Goal: Task Accomplishment & Management: Complete application form

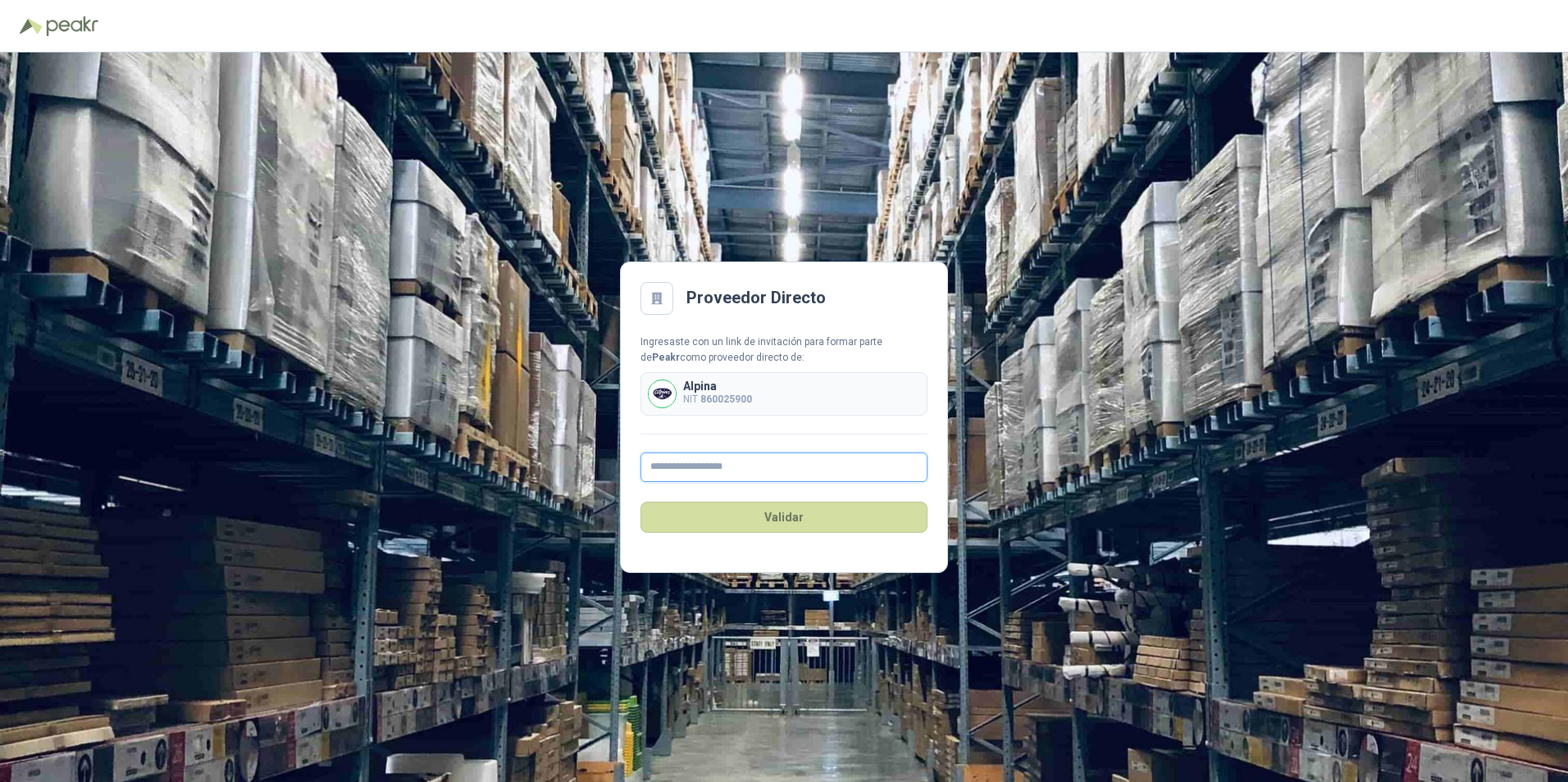
click at [734, 465] on input "text" at bounding box center [784, 467] width 287 height 30
type input "**********"
click at [781, 516] on button "Validar" at bounding box center [784, 518] width 287 height 32
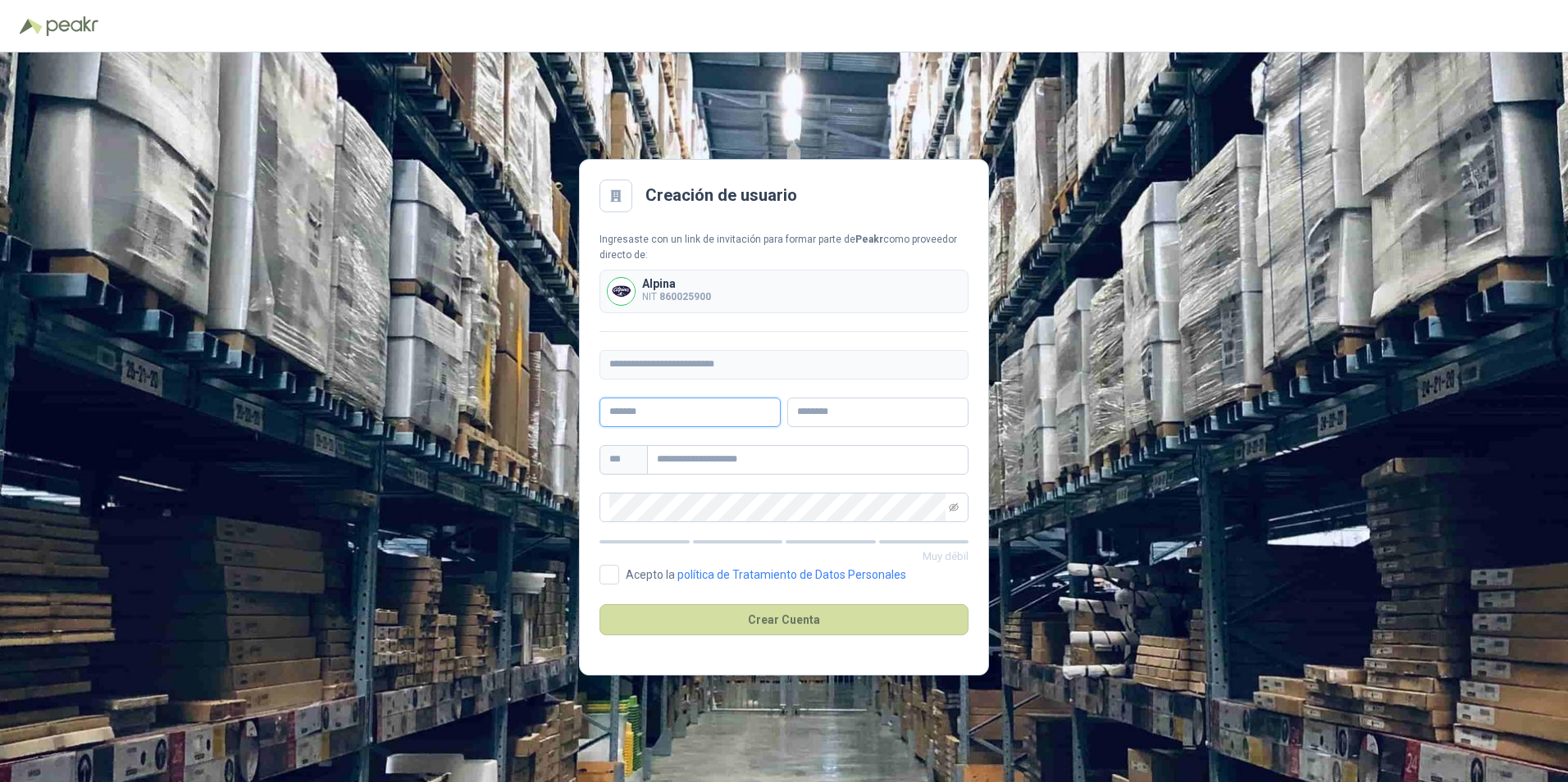
click at [727, 416] on input "text" at bounding box center [690, 412] width 181 height 30
click at [600, 604] on button "Crear Cuenta" at bounding box center [784, 620] width 369 height 32
drag, startPoint x: 727, startPoint y: 416, endPoint x: 524, endPoint y: 386, distance: 205.2
click at [524, 386] on div "**********" at bounding box center [784, 417] width 1568 height 730
type input "*********"
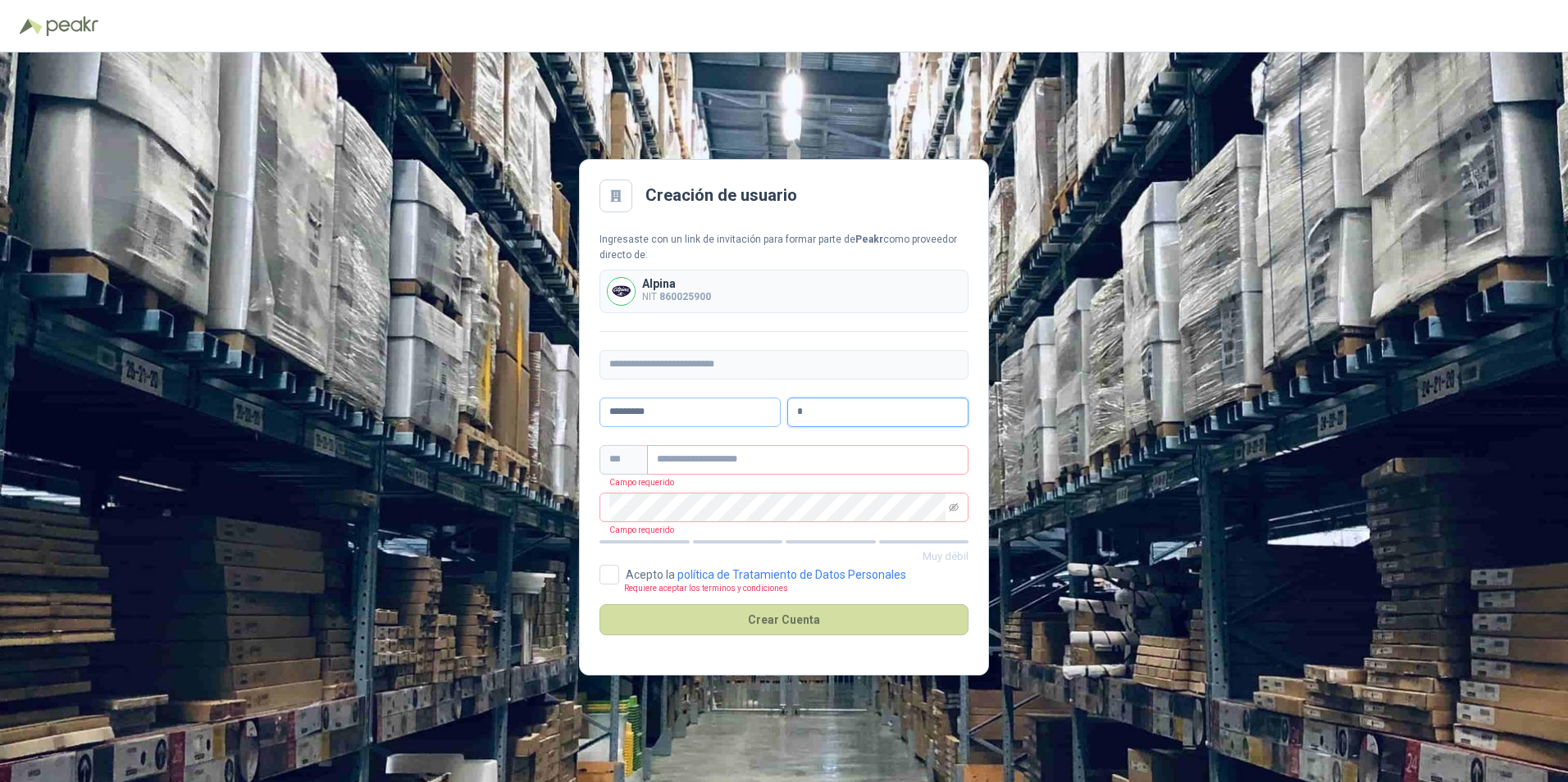
type input "*"
click at [677, 412] on input "*********" at bounding box center [690, 412] width 181 height 30
type input "*******"
type input "******"
click at [694, 448] on input "text" at bounding box center [808, 461] width 321 height 30
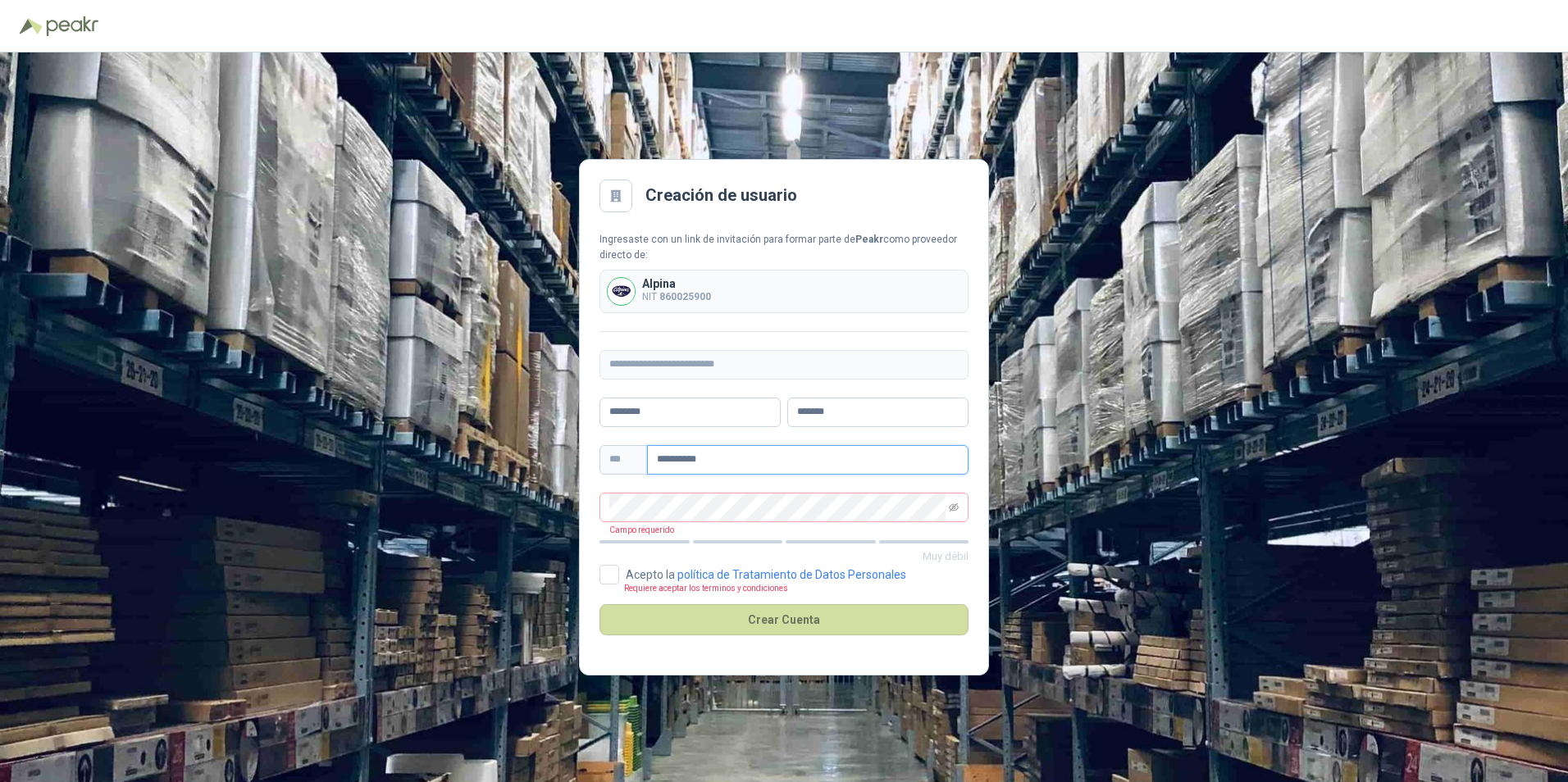
type input "**********"
click at [817, 219] on main "**********" at bounding box center [784, 417] width 410 height 517
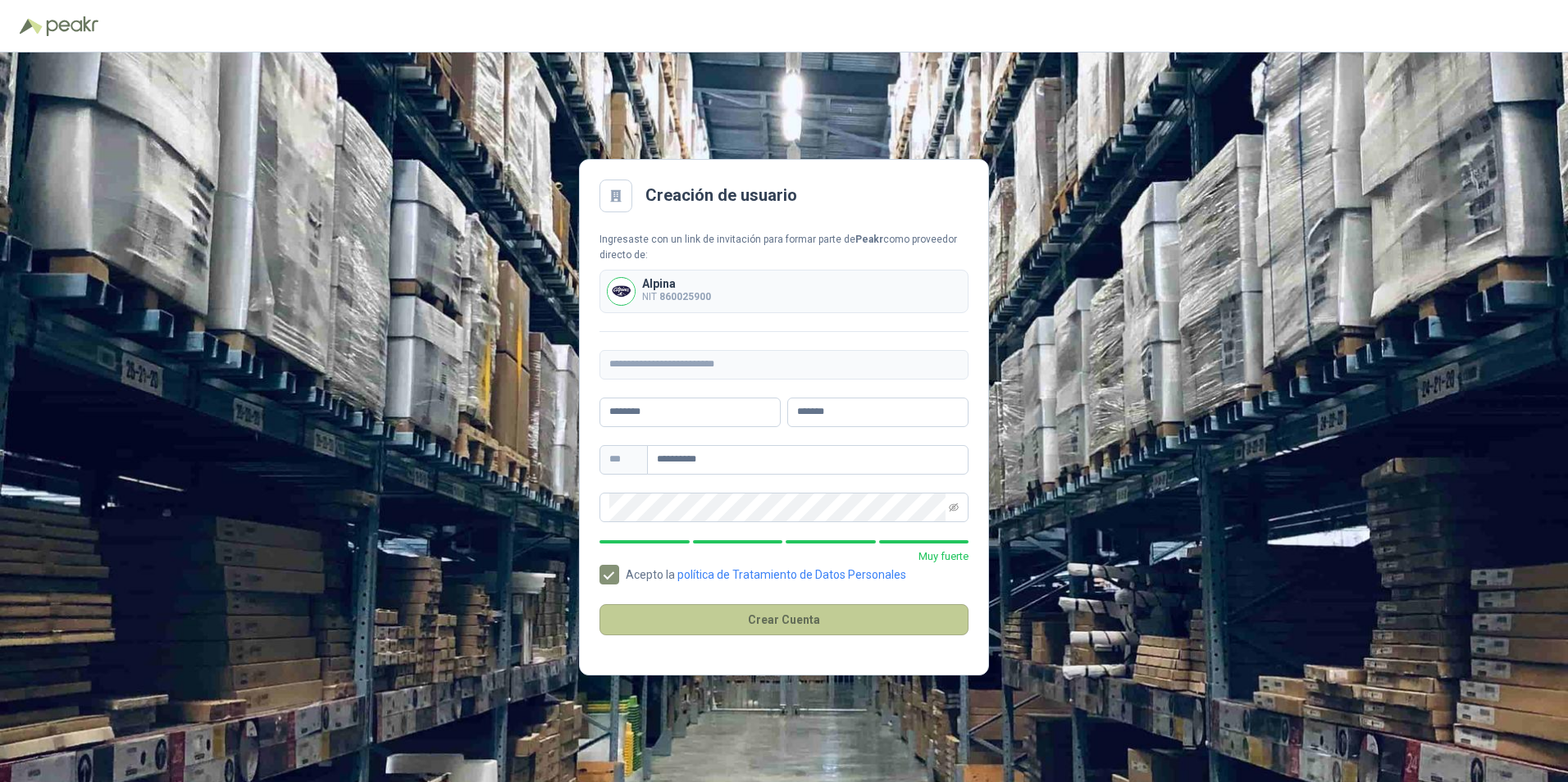
click at [767, 621] on button "Crear Cuenta" at bounding box center [784, 620] width 369 height 32
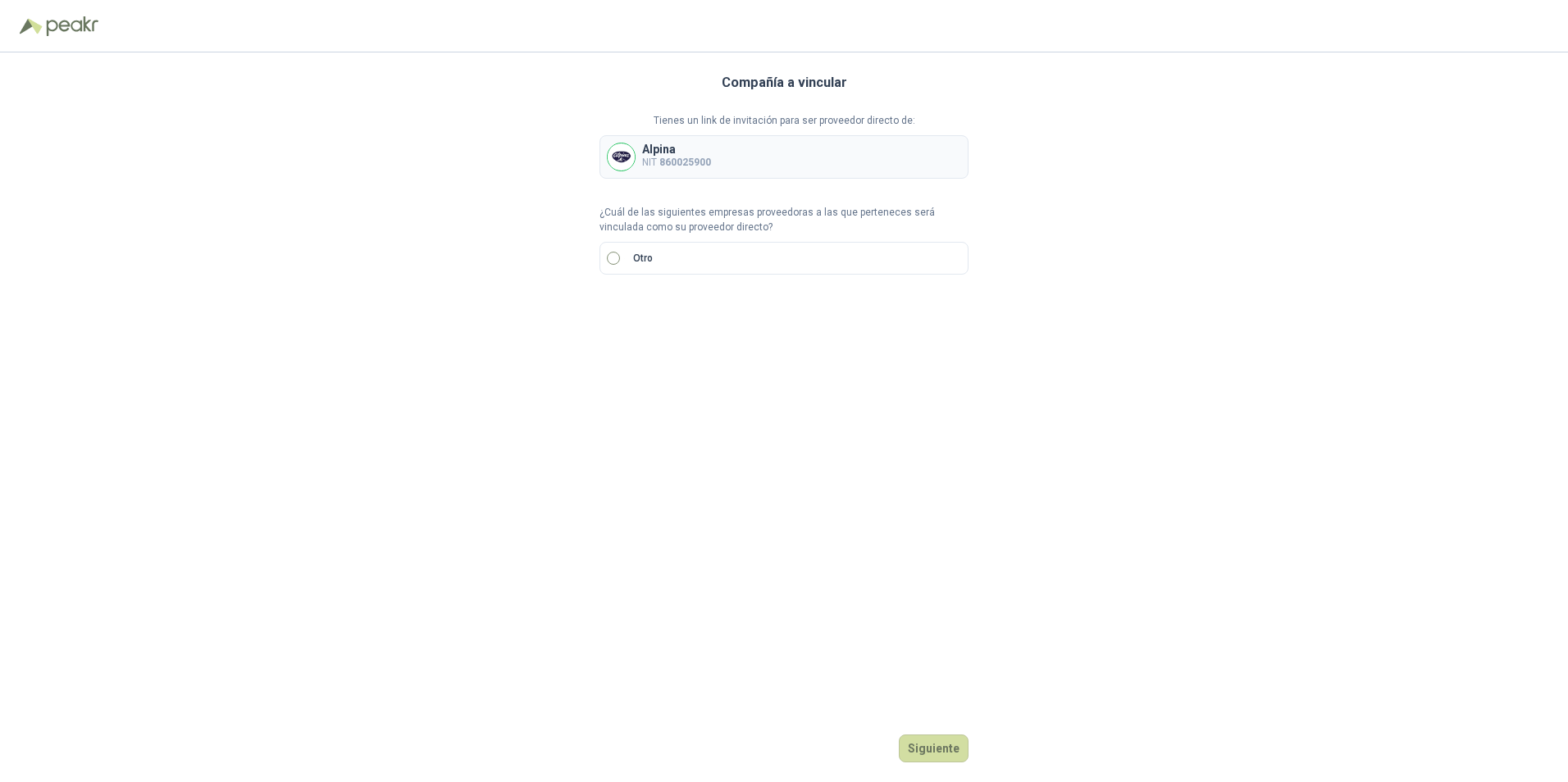
click at [609, 249] on label "Otro" at bounding box center [784, 257] width 369 height 33
click at [676, 314] on input "text" at bounding box center [811, 315] width 289 height 28
drag, startPoint x: 488, startPoint y: 322, endPoint x: 600, endPoint y: 333, distance: 112.5
click at [488, 322] on div "Compañía a vincular Tienes un link de invitación para ser proveedor directo de:…" at bounding box center [784, 417] width 1568 height 730
click at [694, 315] on input "text" at bounding box center [811, 315] width 289 height 28
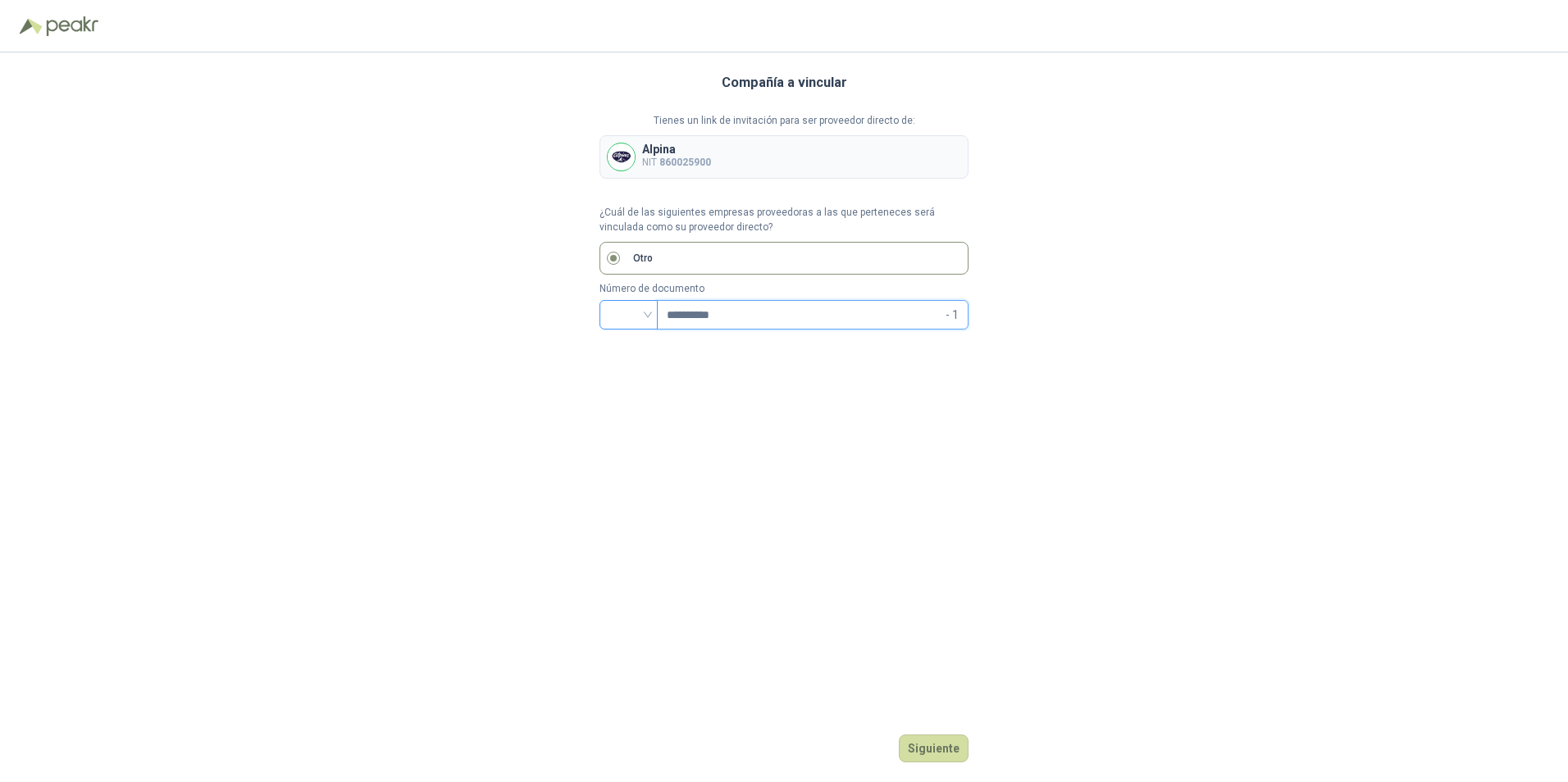
click at [651, 313] on div at bounding box center [628, 315] width 58 height 30
click at [651, 353] on div "CC" at bounding box center [628, 349] width 51 height 27
drag, startPoint x: 752, startPoint y: 310, endPoint x: 656, endPoint y: 310, distance: 96.0
click at [656, 310] on div "**********" at bounding box center [784, 315] width 369 height 30
click at [648, 310] on div "CC" at bounding box center [628, 315] width 58 height 30
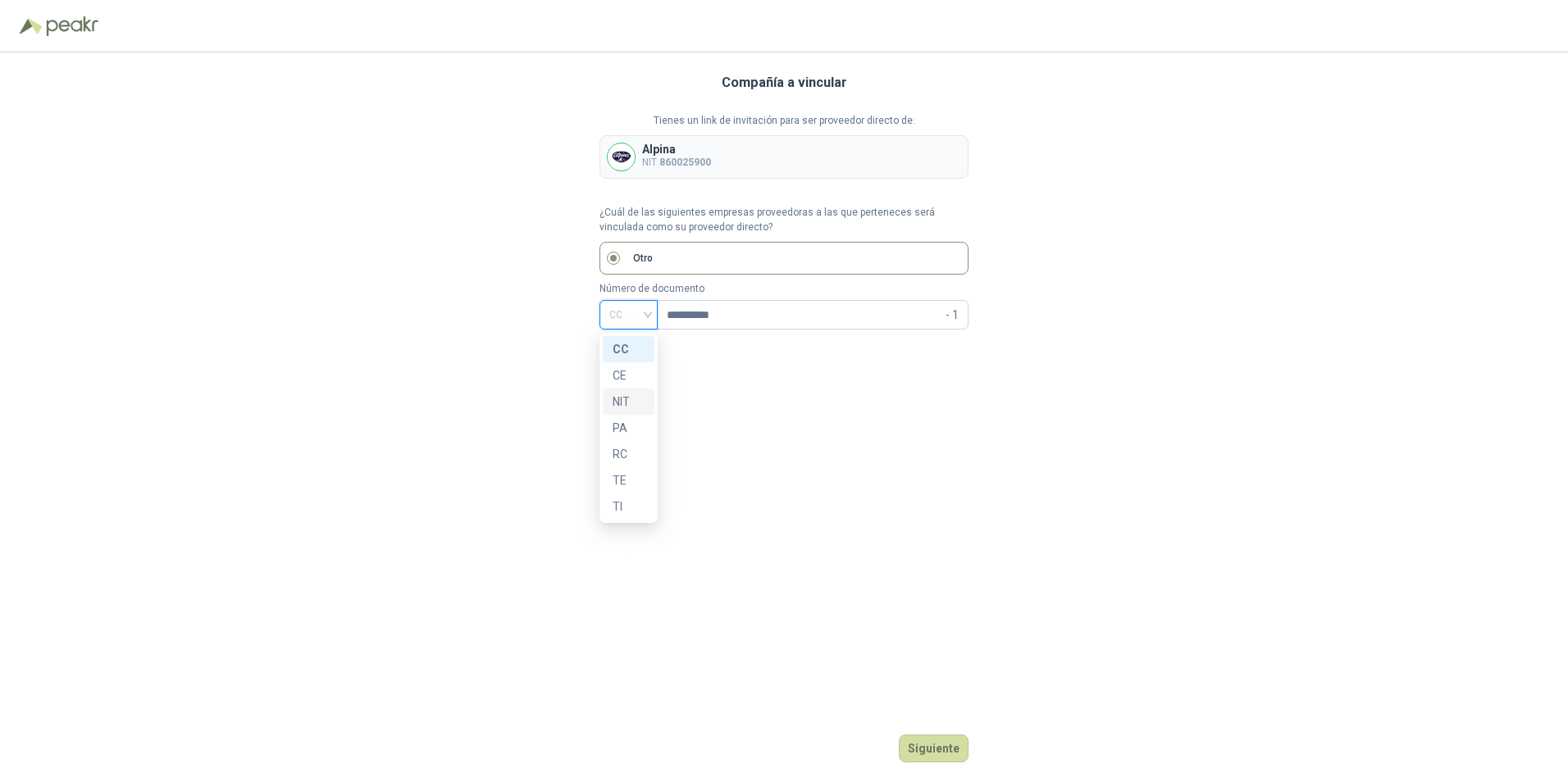
click at [627, 408] on div "NIT" at bounding box center [628, 401] width 32 height 18
drag, startPoint x: 768, startPoint y: 312, endPoint x: 578, endPoint y: 320, distance: 190.2
click at [657, 320] on span "**********" at bounding box center [813, 315] width 312 height 30
type input "*********"
click at [928, 535] on div "Compañía a vincular Tienes un link de invitación para ser proveedor directo de:…" at bounding box center [784, 417] width 369 height 730
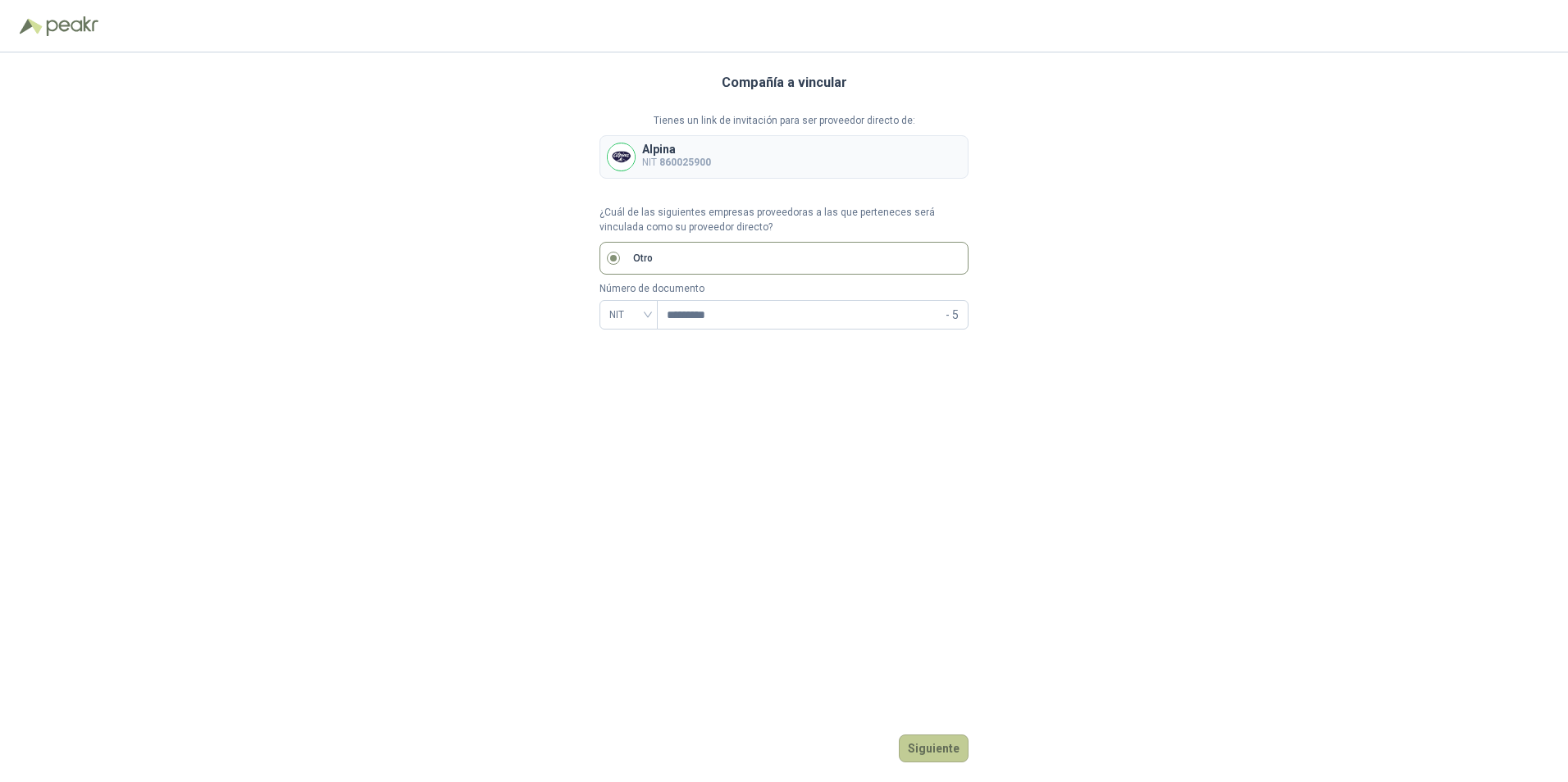
click at [943, 752] on button "Siguiente" at bounding box center [934, 748] width 70 height 28
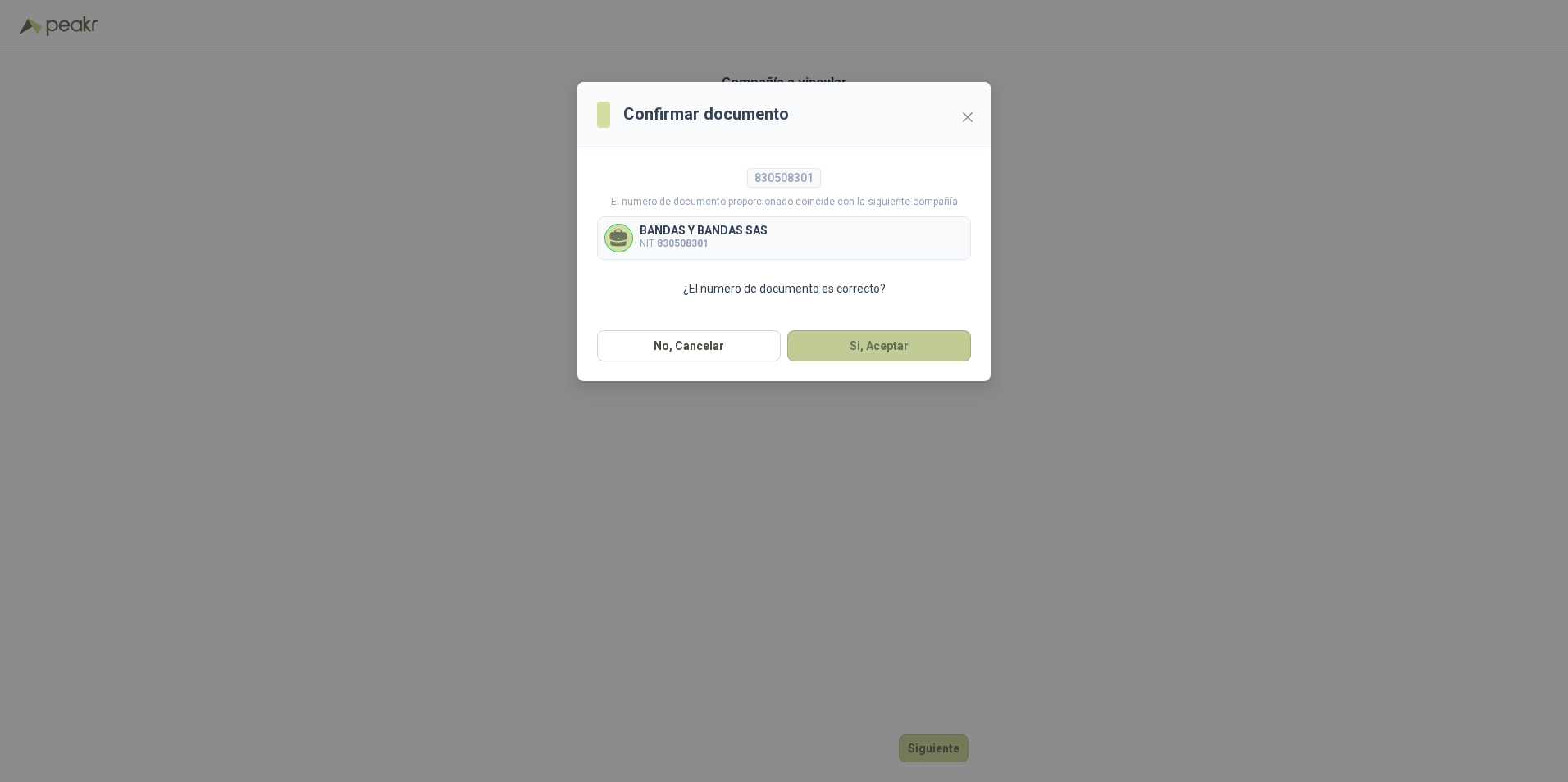
click at [844, 346] on button "Si, Aceptar" at bounding box center [879, 346] width 183 height 32
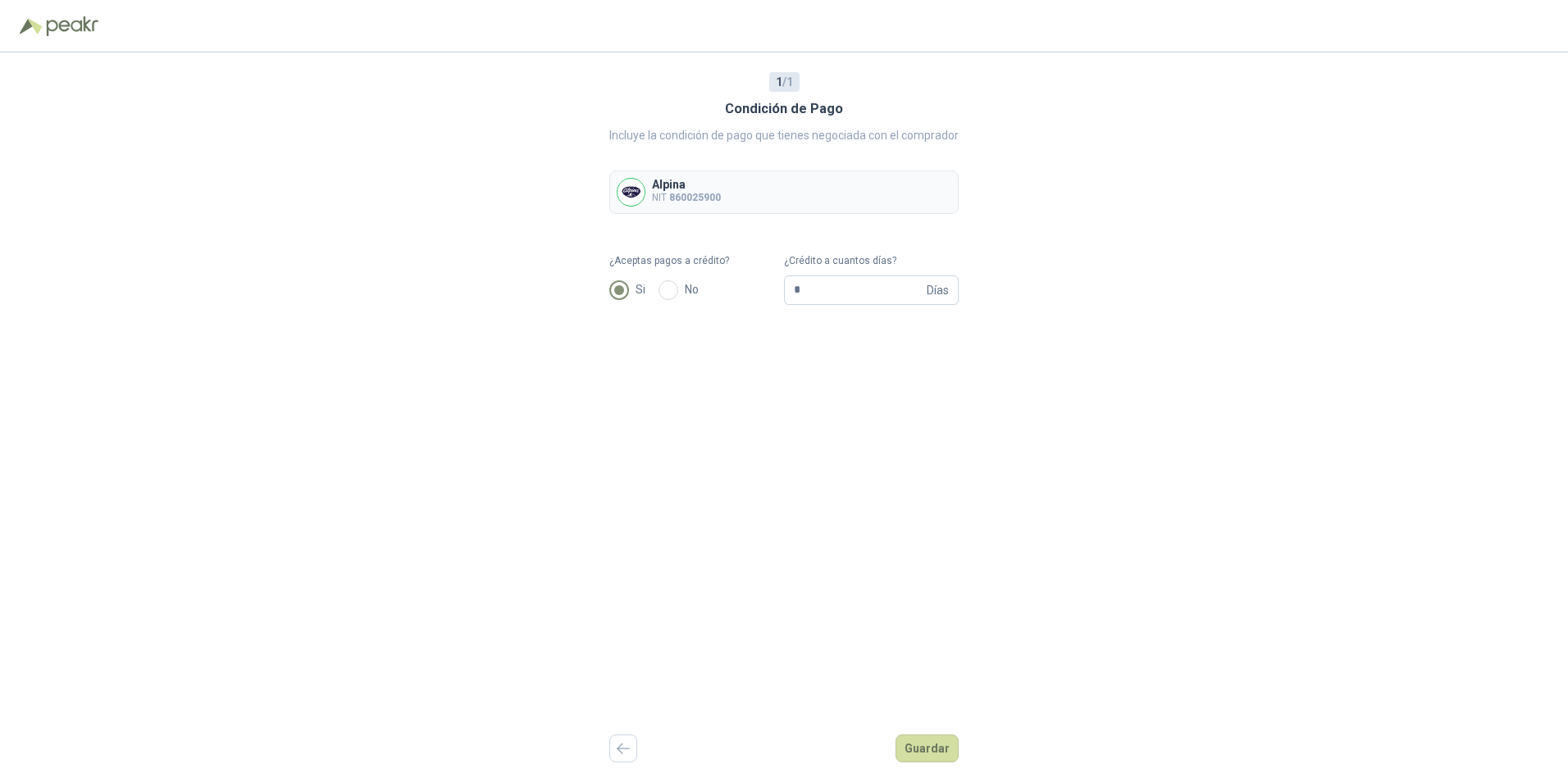
click at [892, 643] on div "1 / 1 Condición de Pago Incluye la condición de pago que tienes negociada con e…" at bounding box center [784, 417] width 349 height 730
click at [840, 298] on input "*" at bounding box center [858, 290] width 129 height 28
type input "**"
click at [928, 734] on div "1 / 1 Condición de Pago Incluye la condición de pago que tienes negociada con e…" at bounding box center [784, 417] width 349 height 730
click at [936, 743] on button "Guardar" at bounding box center [927, 748] width 63 height 28
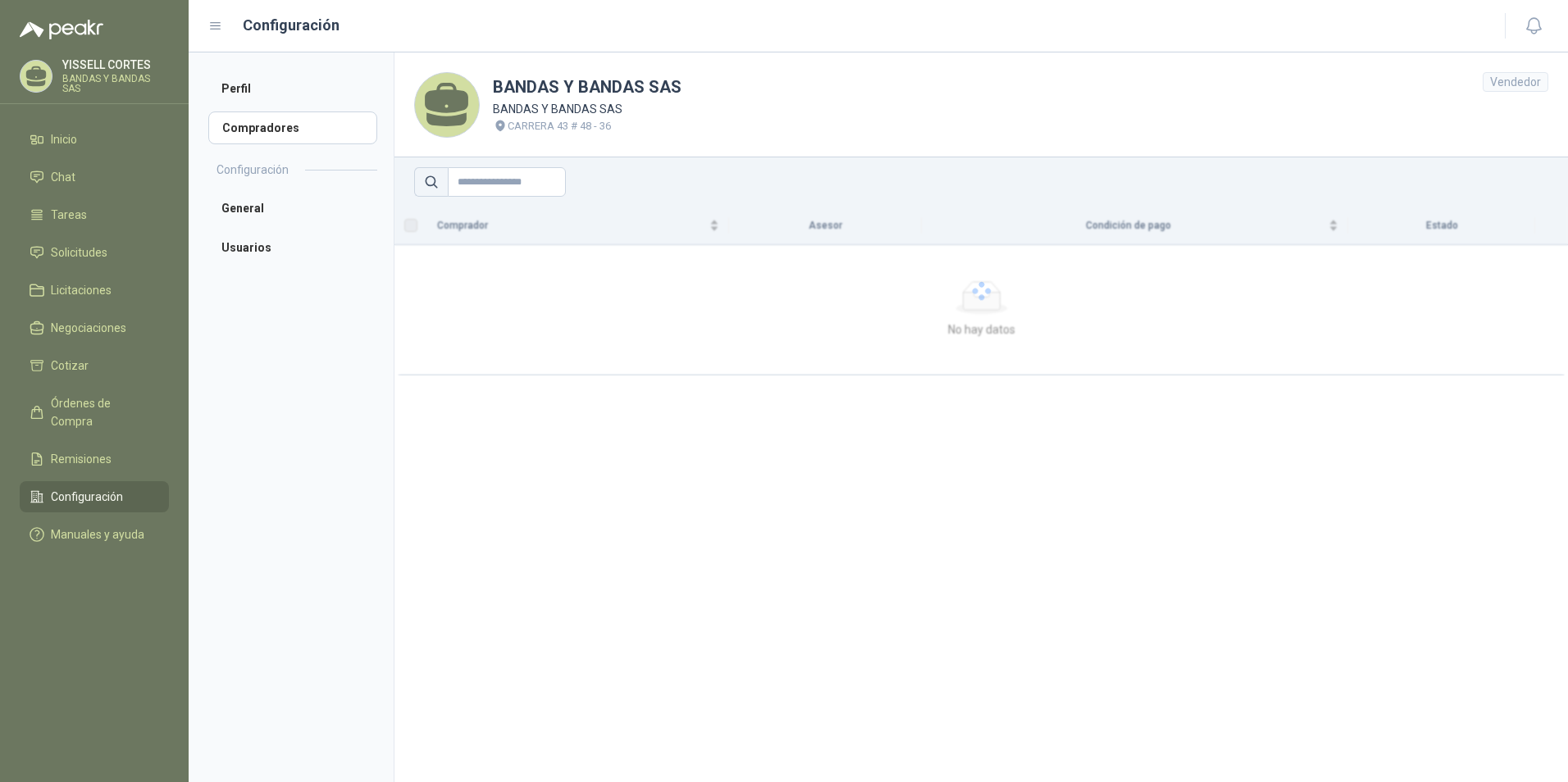
click at [933, 348] on div at bounding box center [981, 291] width 1174 height 169
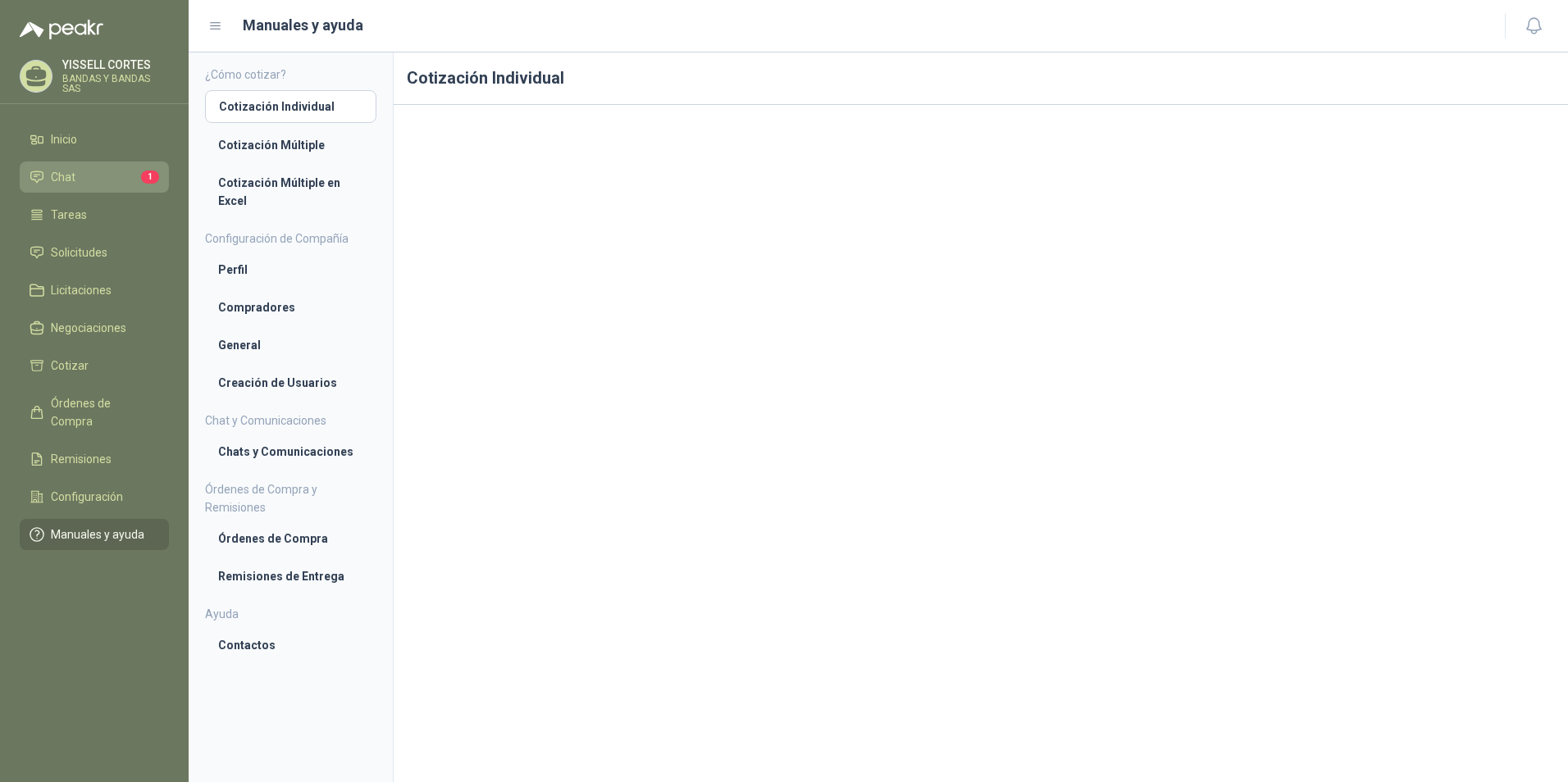
click at [101, 178] on li "Chat 1" at bounding box center [94, 177] width 129 height 18
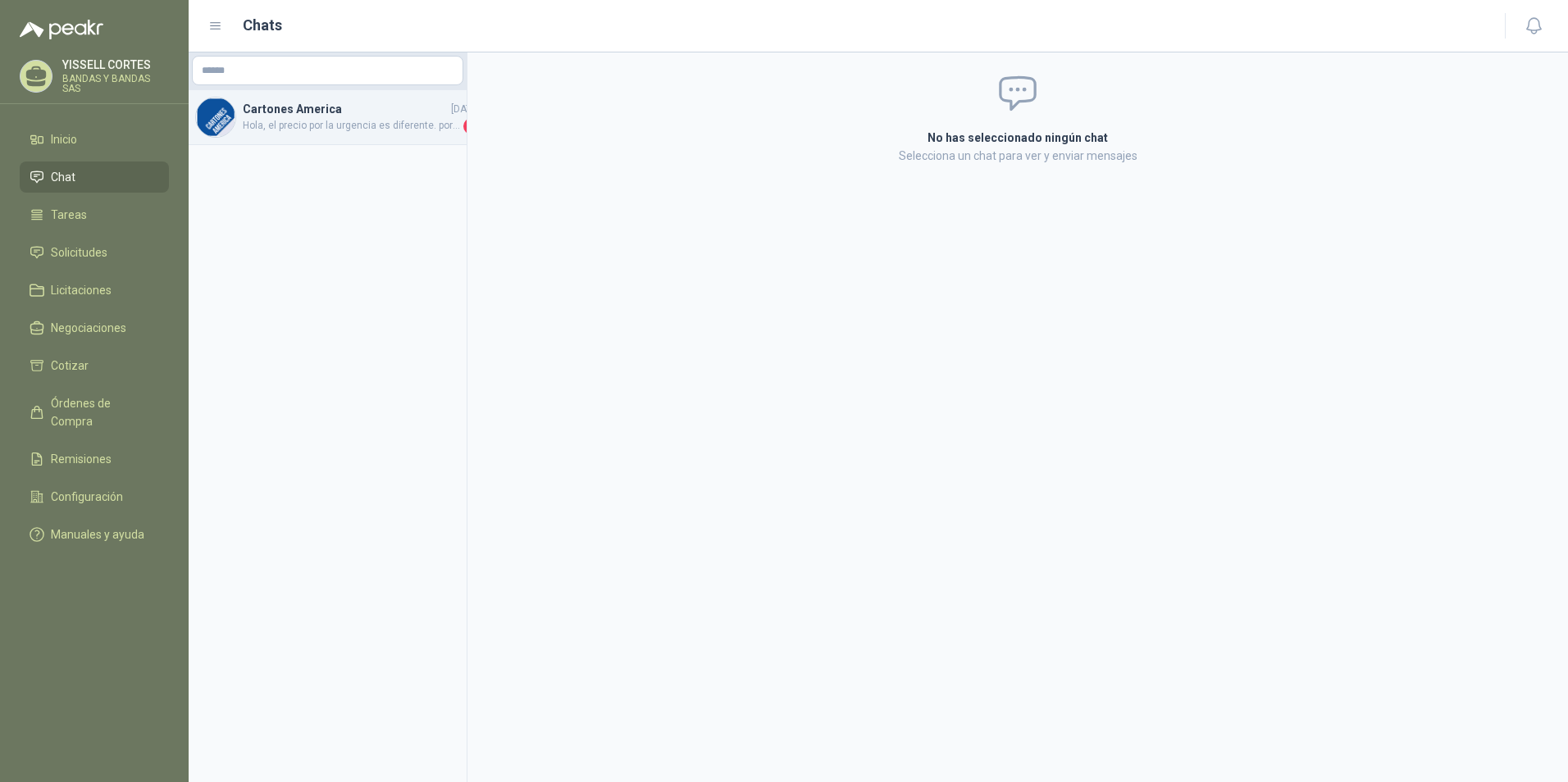
click at [275, 119] on span "Hola, el precio por la urgencia es diferente. por favor recotizar." at bounding box center [351, 126] width 217 height 17
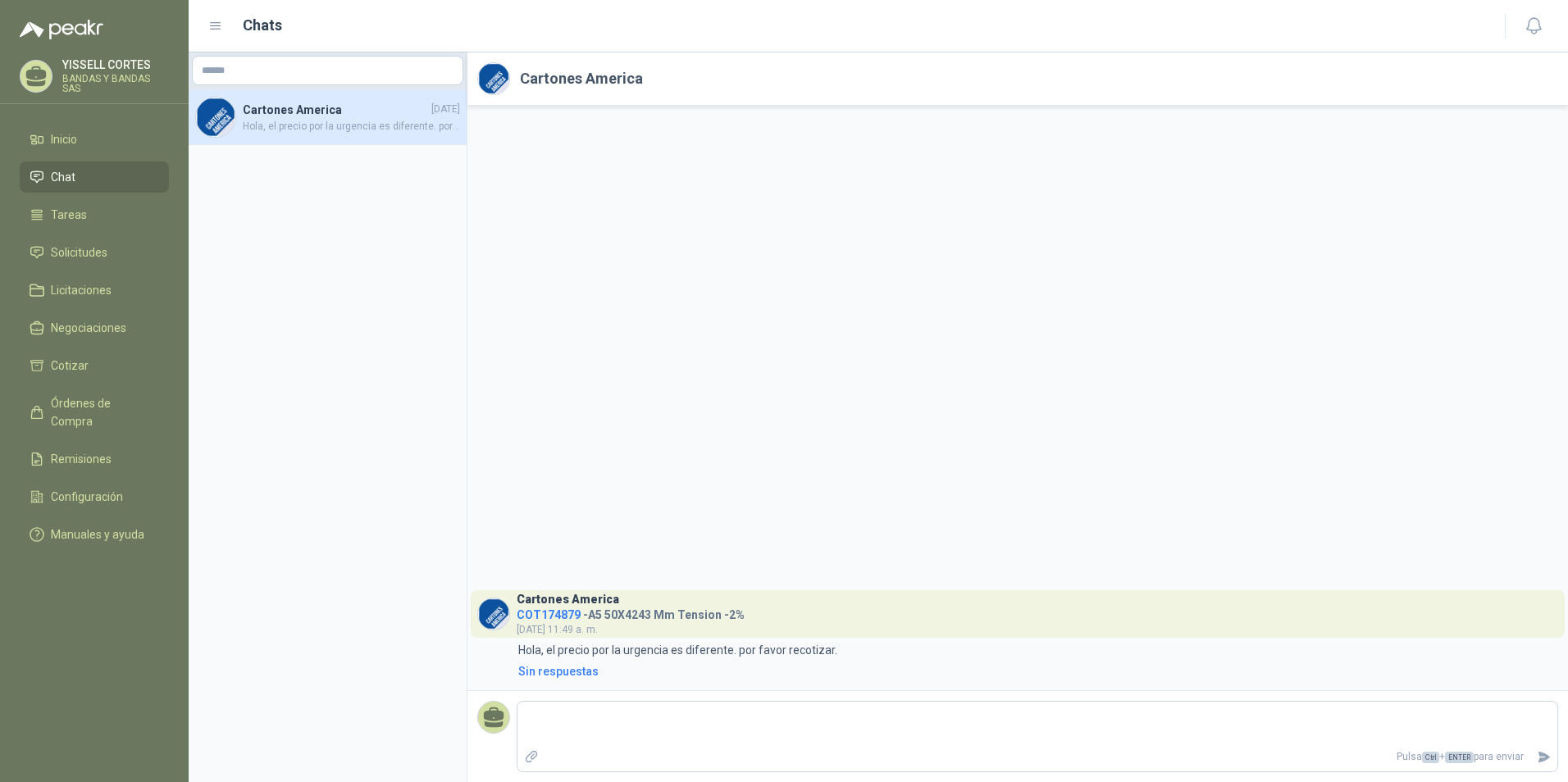
drag, startPoint x: 20, startPoint y: 27, endPoint x: 116, endPoint y: 32, distance: 96.1
click at [116, 32] on div at bounding box center [94, 20] width 188 height 39
click at [119, 36] on div at bounding box center [94, 20] width 188 height 39
click at [549, 616] on span "COT174879" at bounding box center [548, 614] width 64 height 13
click at [104, 144] on li "Inicio" at bounding box center [94, 139] width 129 height 18
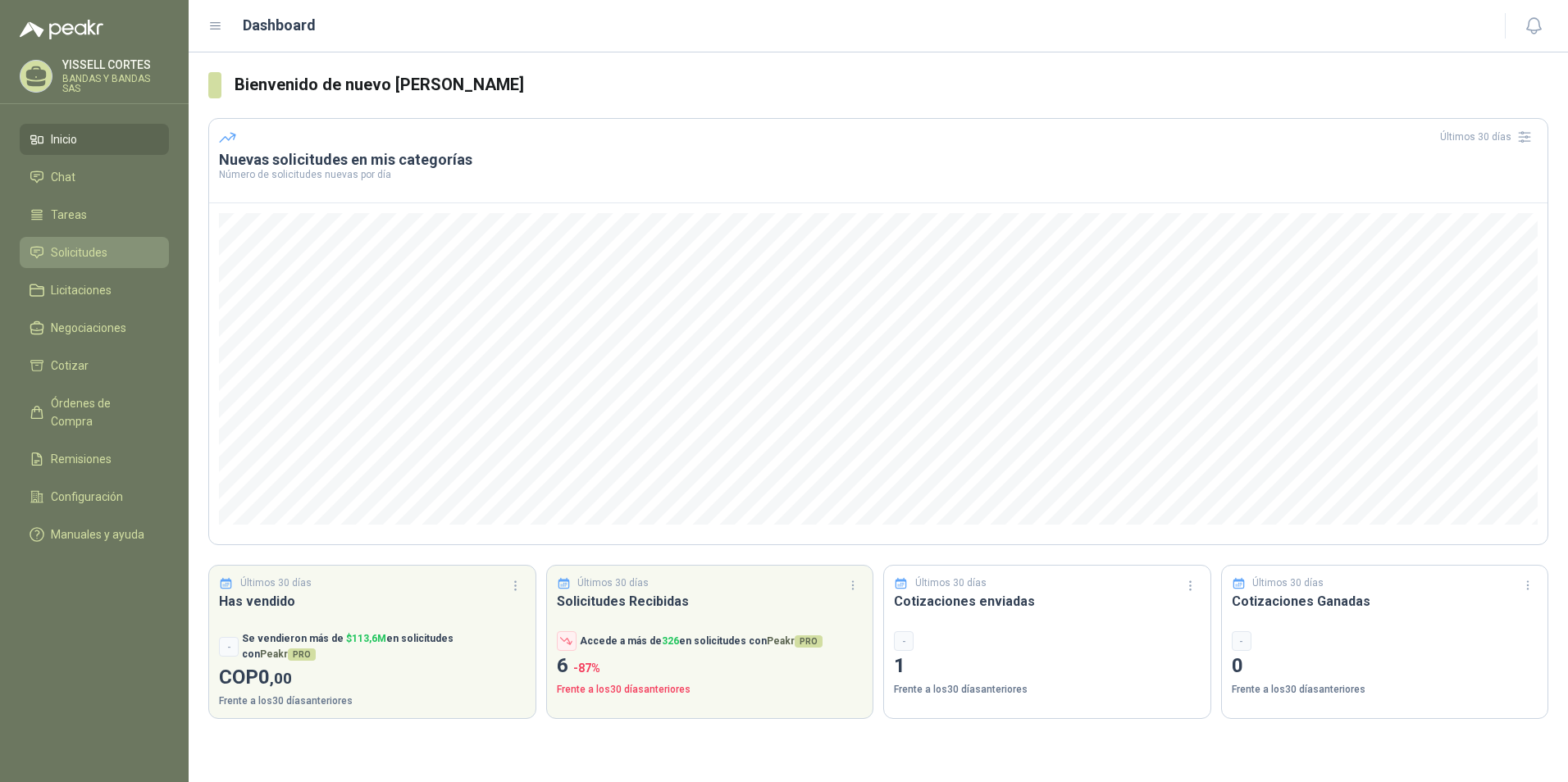
click at [82, 250] on span "Solicitudes" at bounding box center [79, 252] width 56 height 18
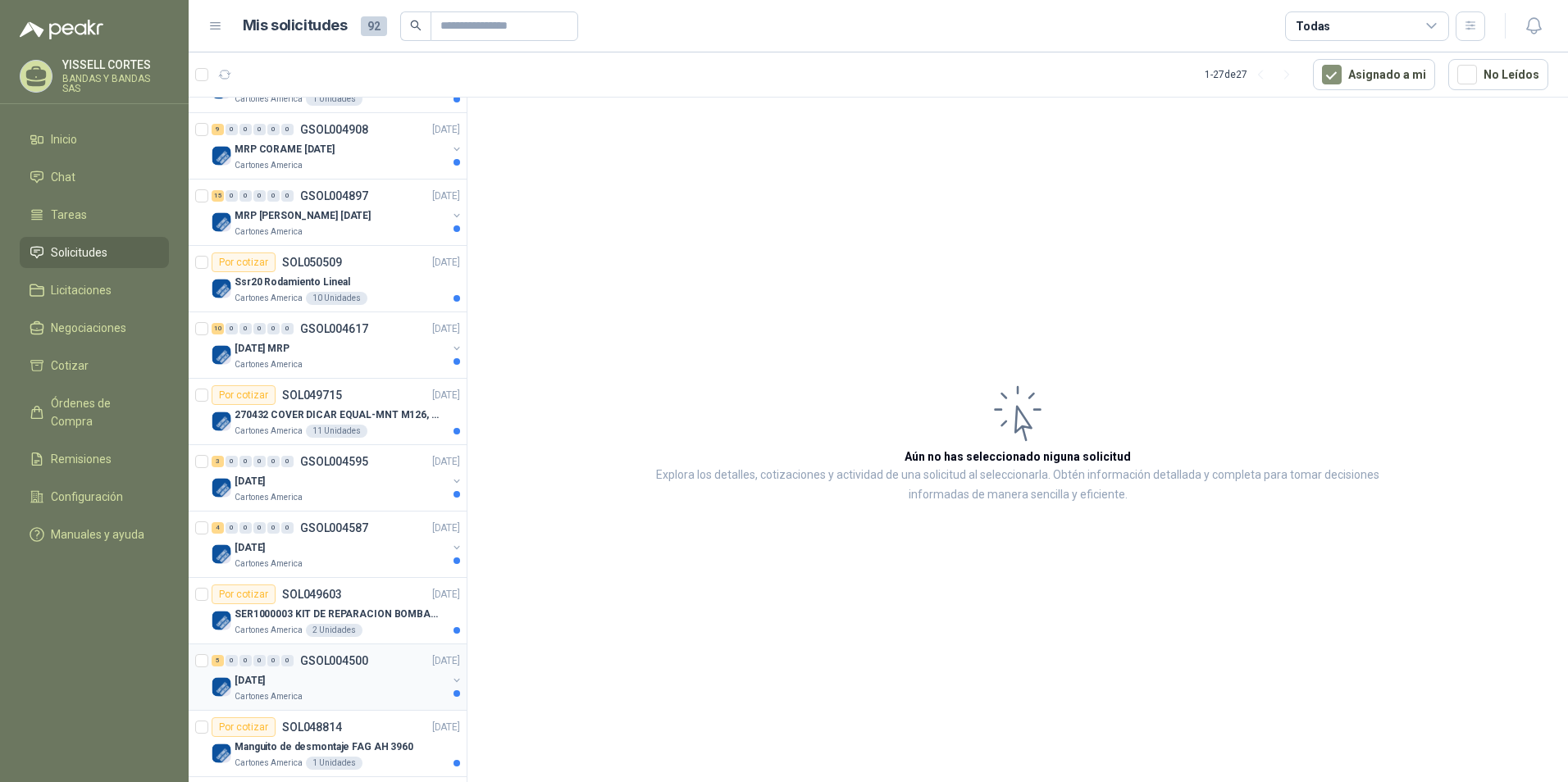
scroll to position [574, 0]
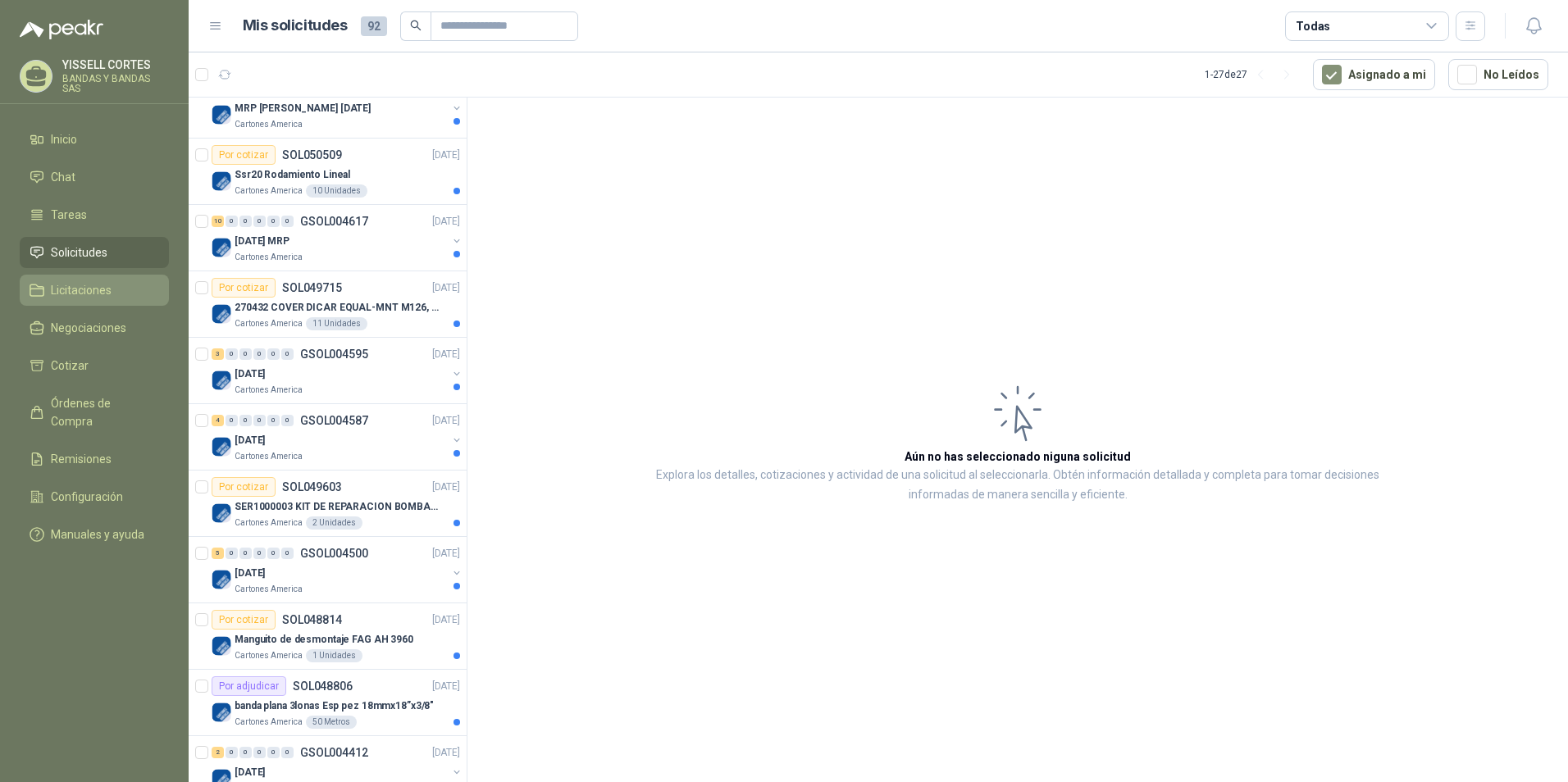
click at [110, 290] on span "Licitaciones" at bounding box center [82, 290] width 61 height 18
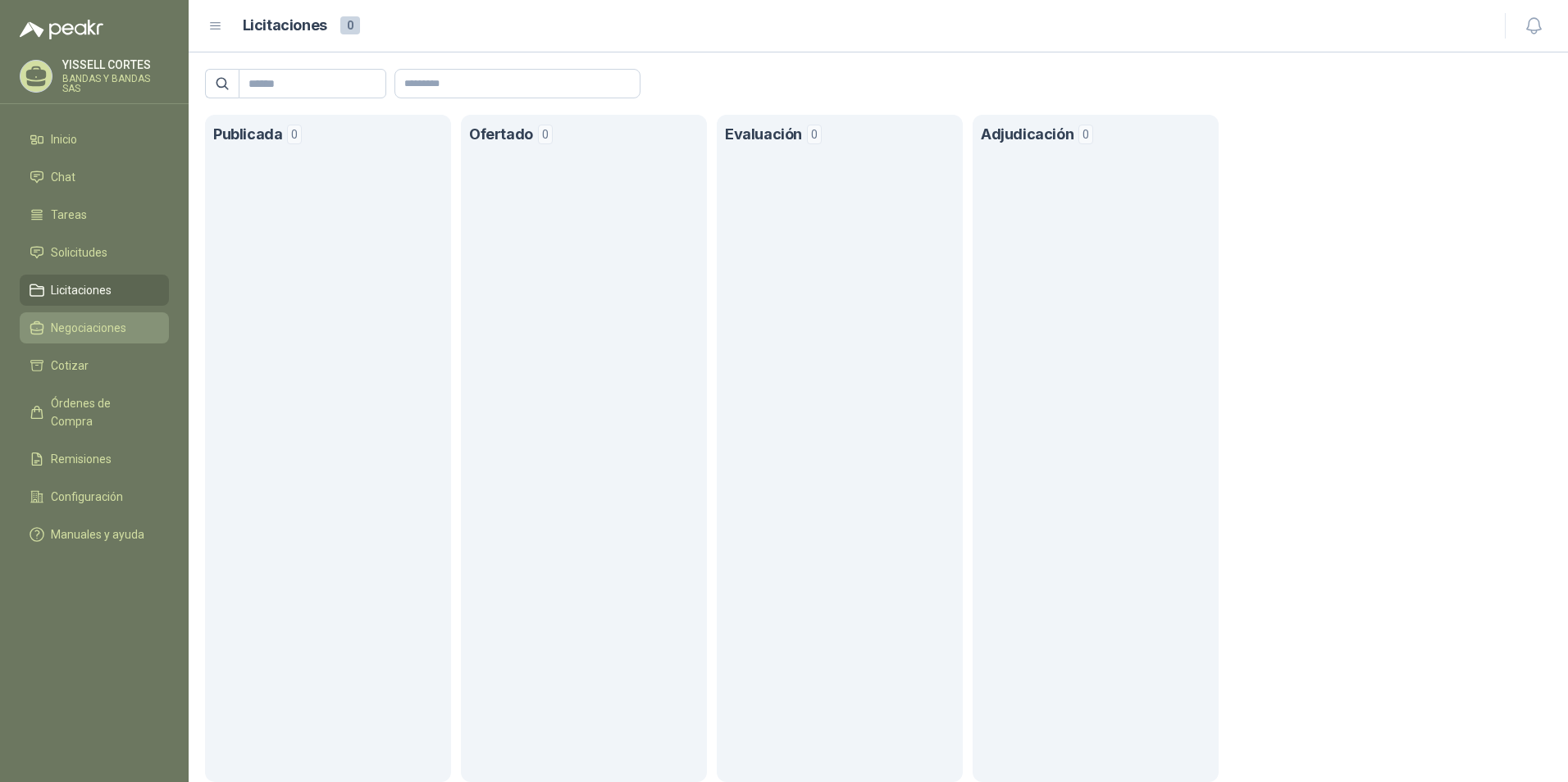
click at [115, 328] on span "Negociaciones" at bounding box center [89, 328] width 76 height 18
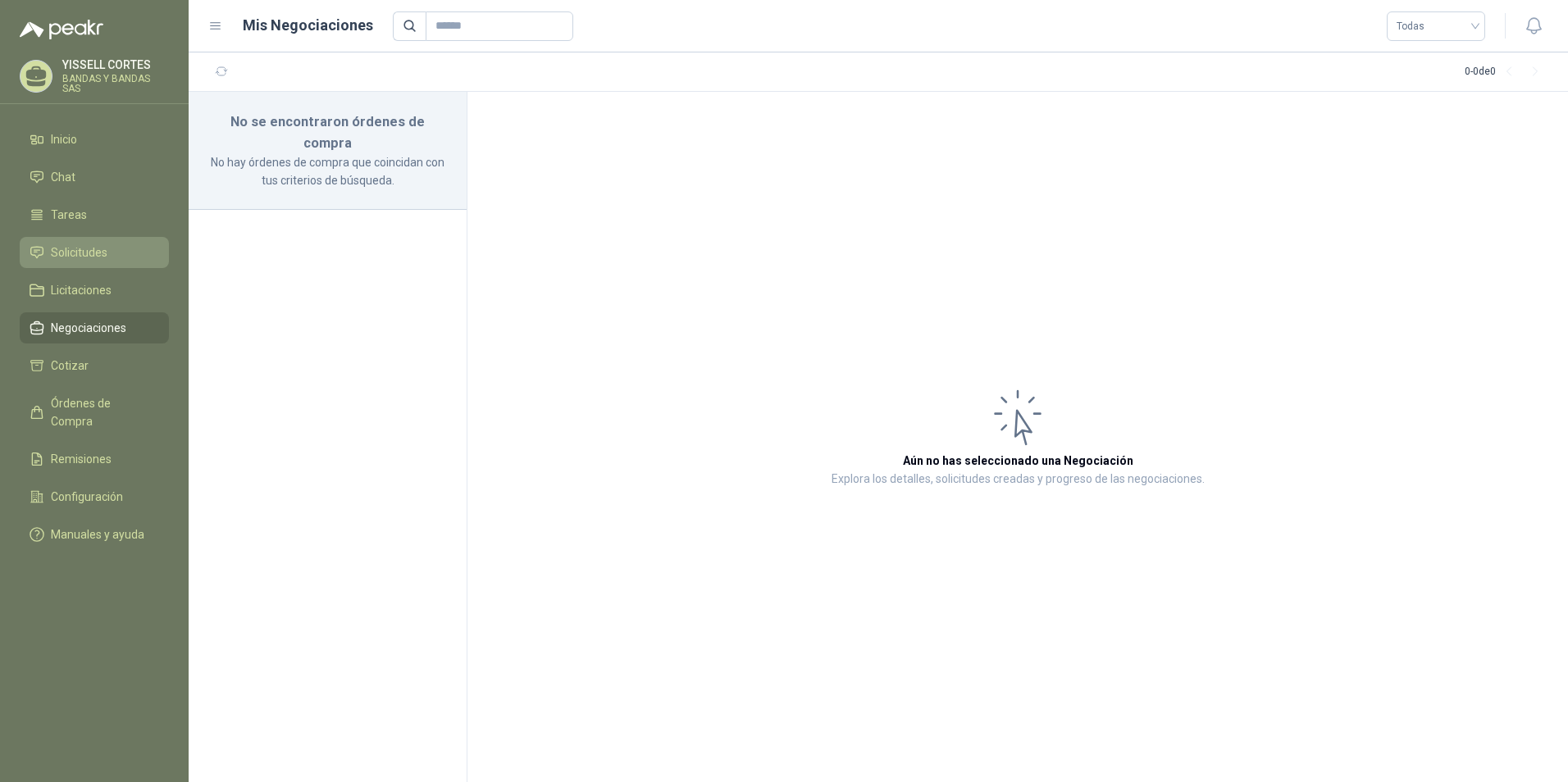
click at [107, 253] on span "Solicitudes" at bounding box center [79, 252] width 56 height 18
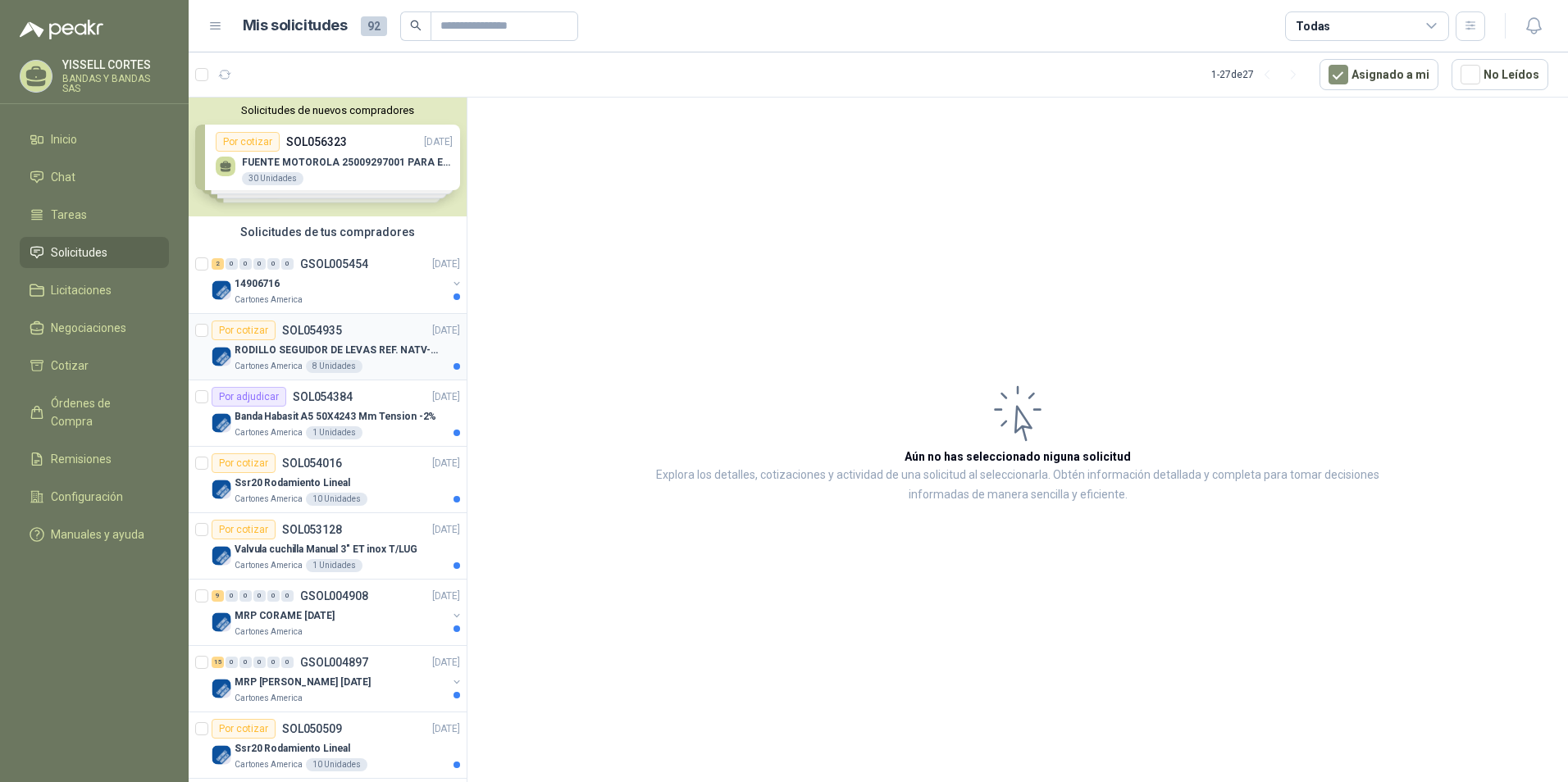
click at [314, 321] on div "Por cotizar SOL054935" at bounding box center [277, 330] width 130 height 20
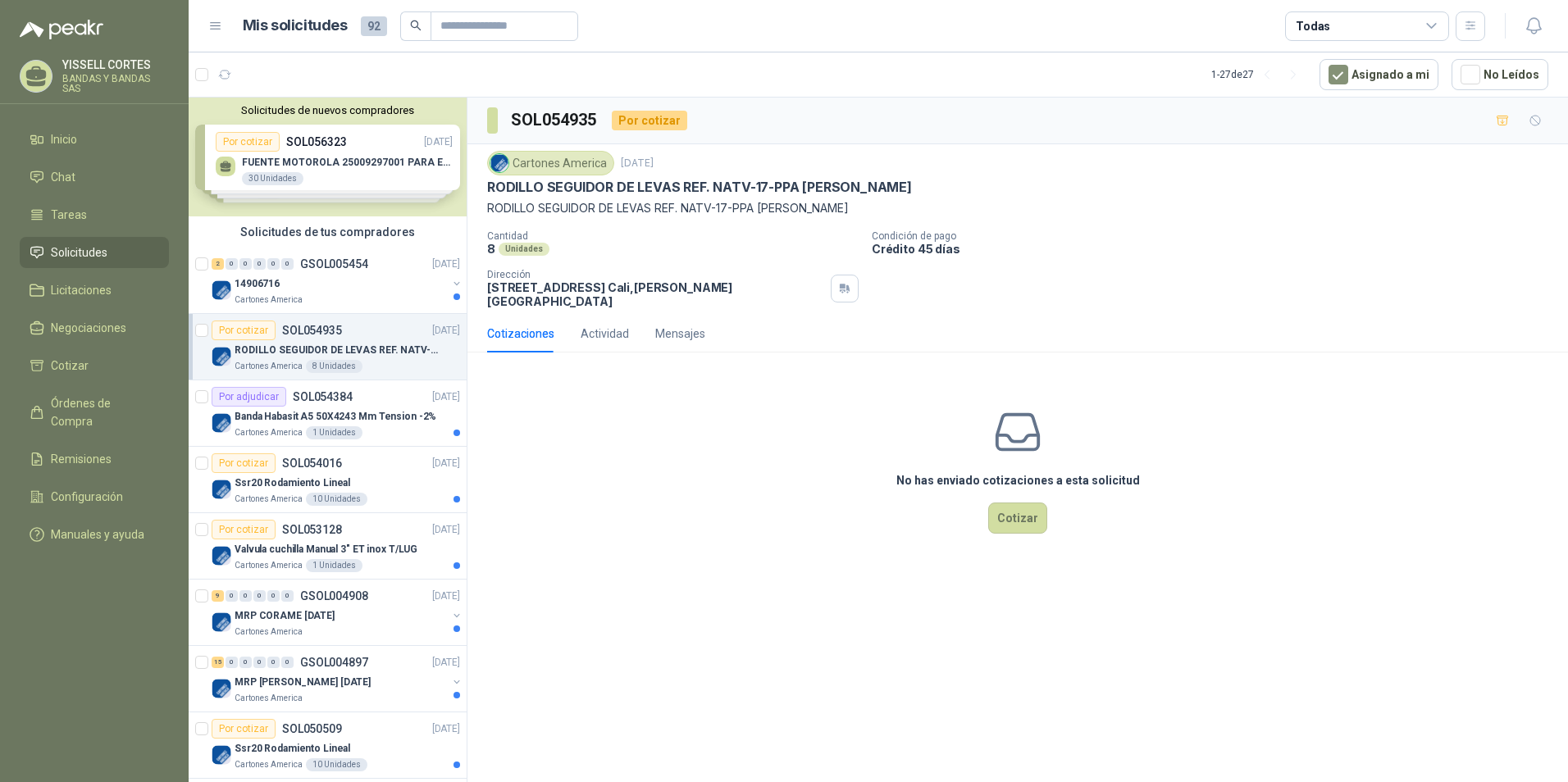
click at [556, 153] on div "Cartones America" at bounding box center [550, 163] width 127 height 25
click at [320, 283] on div "14906716" at bounding box center [340, 284] width 212 height 20
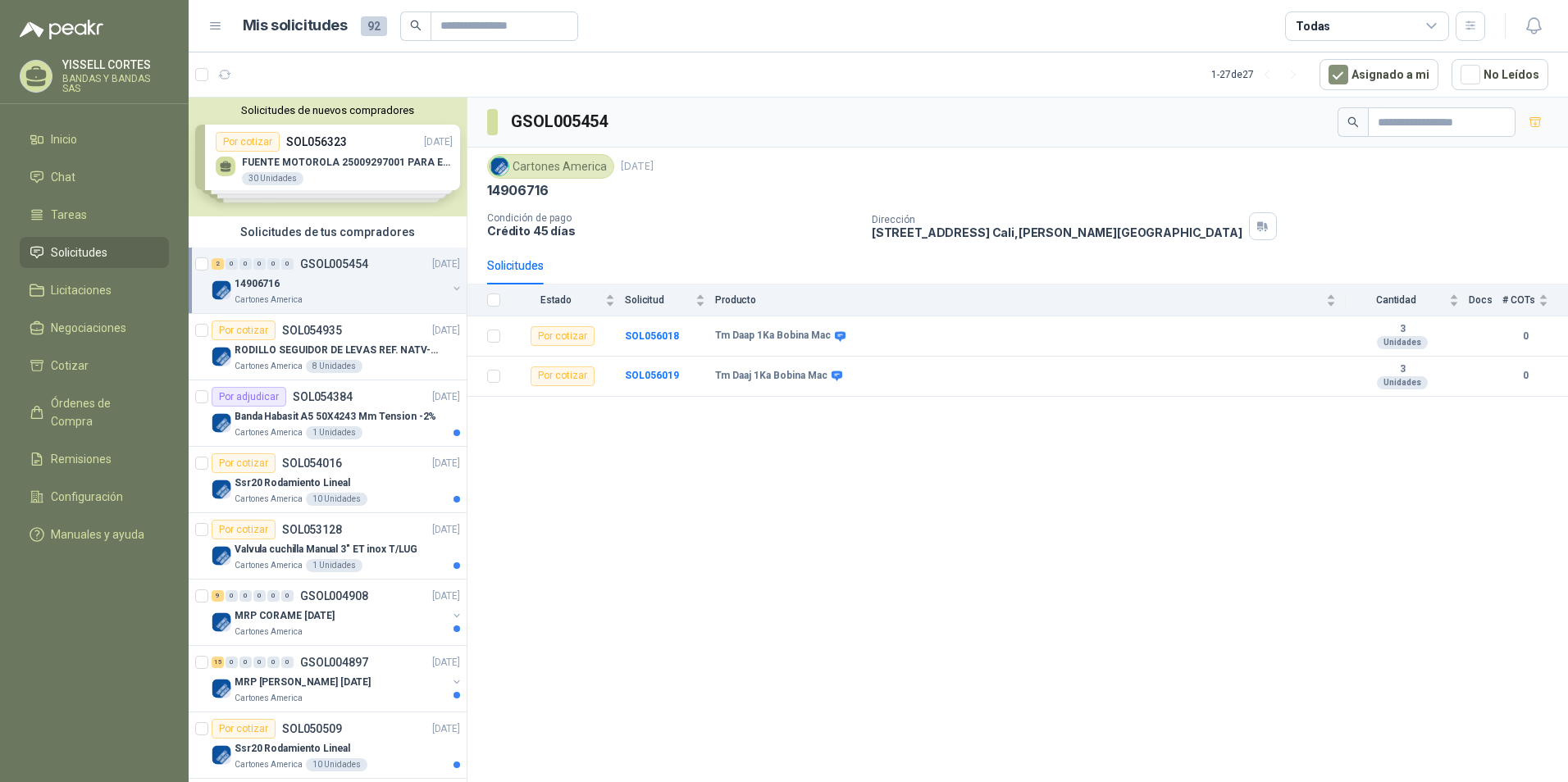
drag, startPoint x: 622, startPoint y: 166, endPoint x: 709, endPoint y: 168, distance: 87.0
click at [709, 168] on div "Cartones America [DATE]" at bounding box center [1018, 166] width 1061 height 25
drag, startPoint x: 709, startPoint y: 168, endPoint x: 685, endPoint y: 202, distance: 41.6
click at [685, 202] on div "Cartones America [DATE] 14906716 Condición de pago Crédito 45 días Dirección [S…" at bounding box center [1018, 196] width 1061 height 86
click at [876, 333] on div "Tm Daap 1Ka Bobina Mac" at bounding box center [1026, 335] width 621 height 13
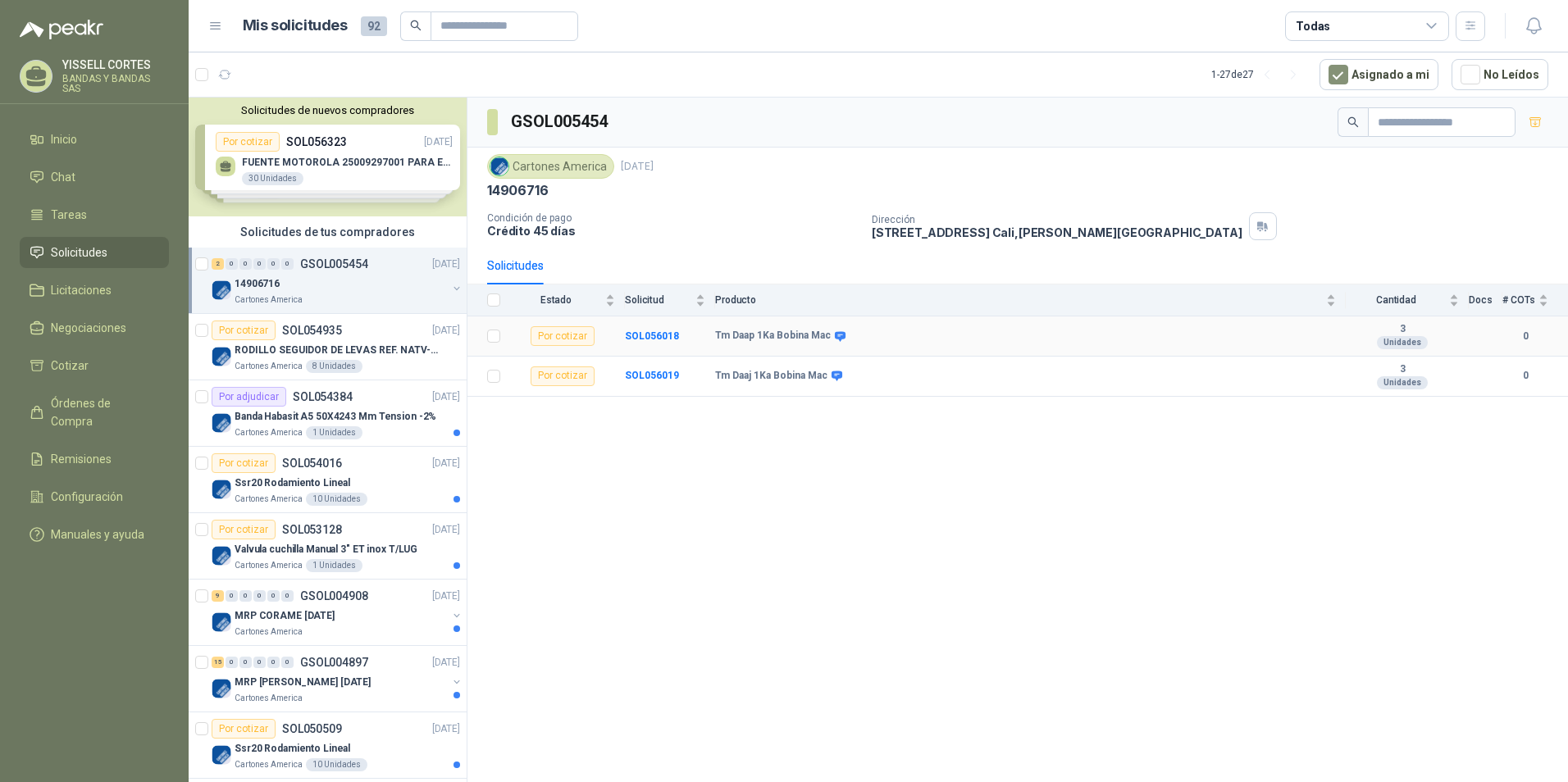
click at [834, 334] on icon at bounding box center [840, 336] width 12 height 12
click at [662, 324] on td "SOL056018" at bounding box center [670, 336] width 90 height 40
click at [664, 333] on b "SOL056018" at bounding box center [652, 336] width 54 height 12
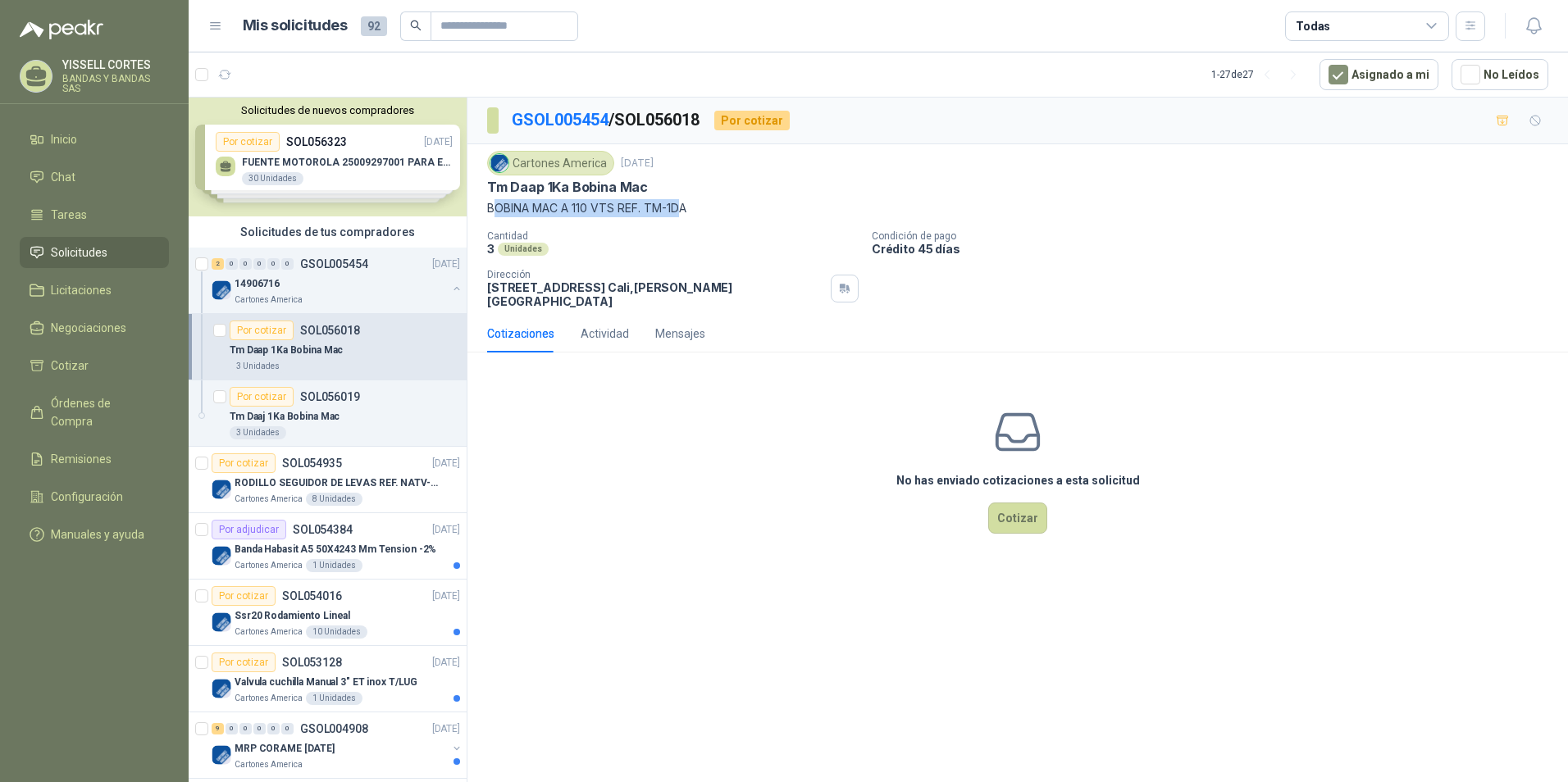
drag, startPoint x: 487, startPoint y: 207, endPoint x: 677, endPoint y: 207, distance: 190.0
click at [677, 207] on p "BOBINA MAC A 110 VTS REF. TM-1DA" at bounding box center [1018, 208] width 1061 height 18
click at [656, 391] on div "No has enviado cotizaciones a esta solicitud Cotizar" at bounding box center [1018, 470] width 1101 height 209
click at [86, 288] on span "Licitaciones" at bounding box center [82, 290] width 61 height 18
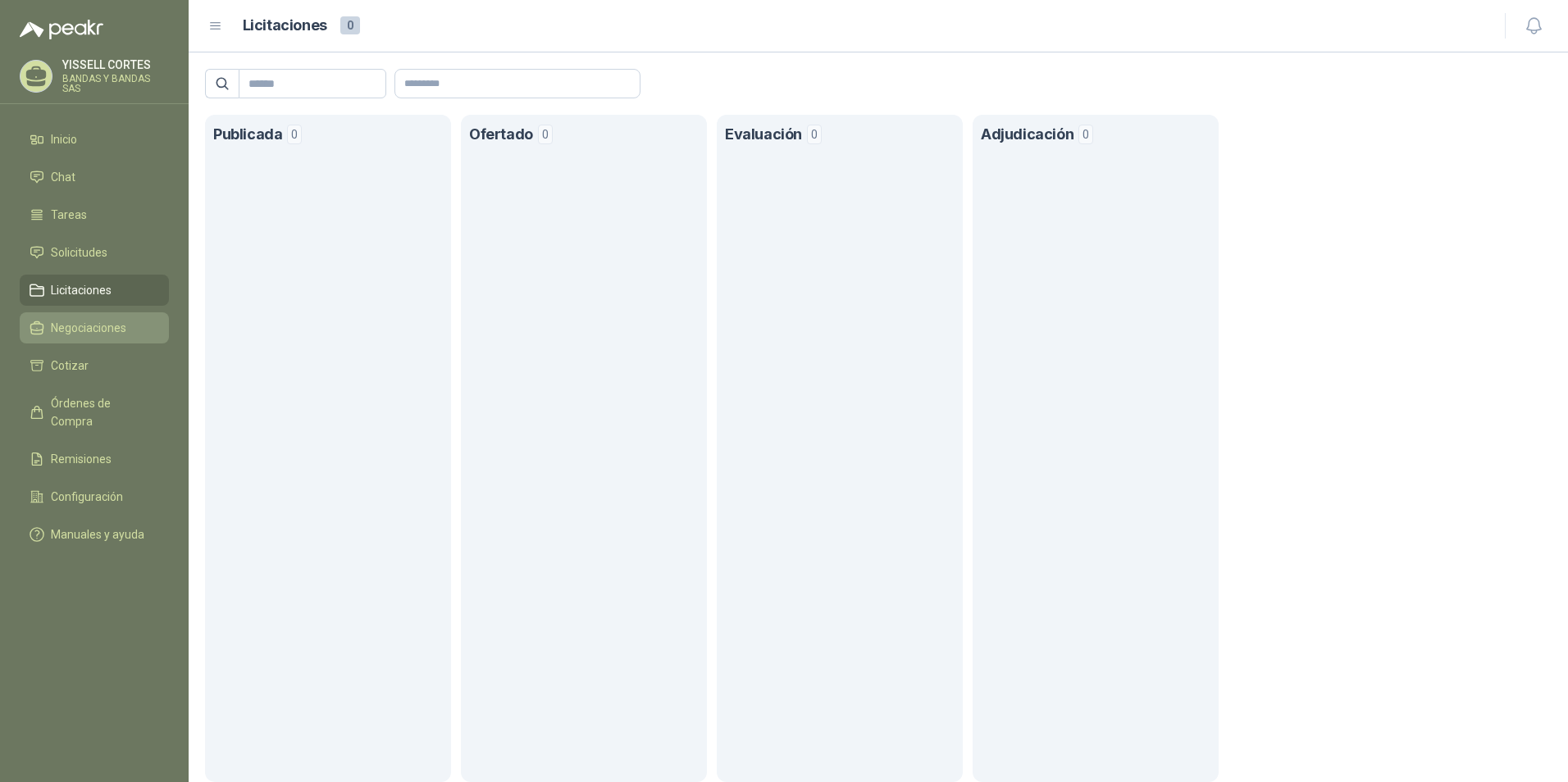
click at [100, 315] on link "Negociaciones" at bounding box center [94, 328] width 149 height 32
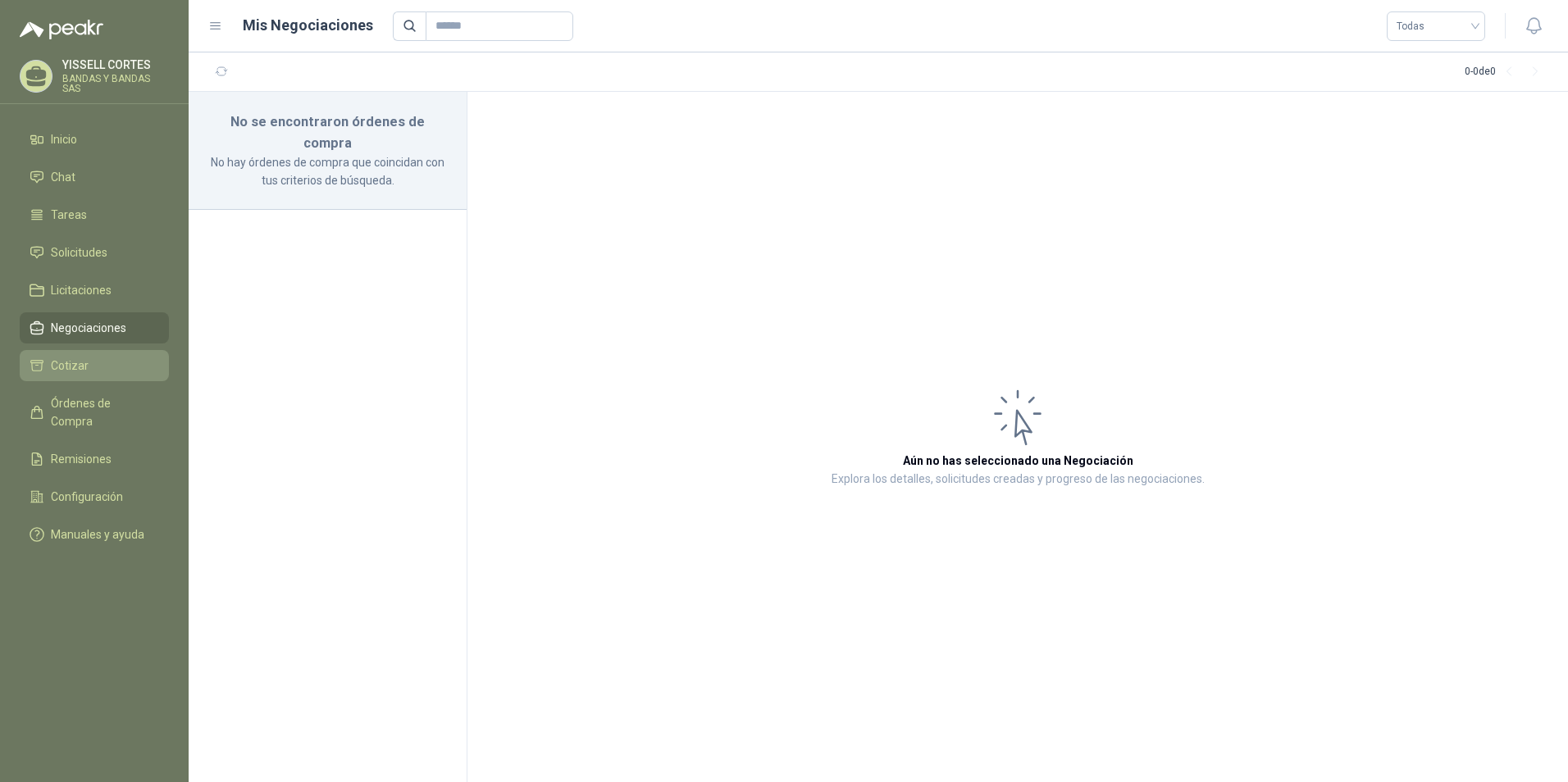
click at [118, 365] on li "Cotizar" at bounding box center [94, 366] width 129 height 18
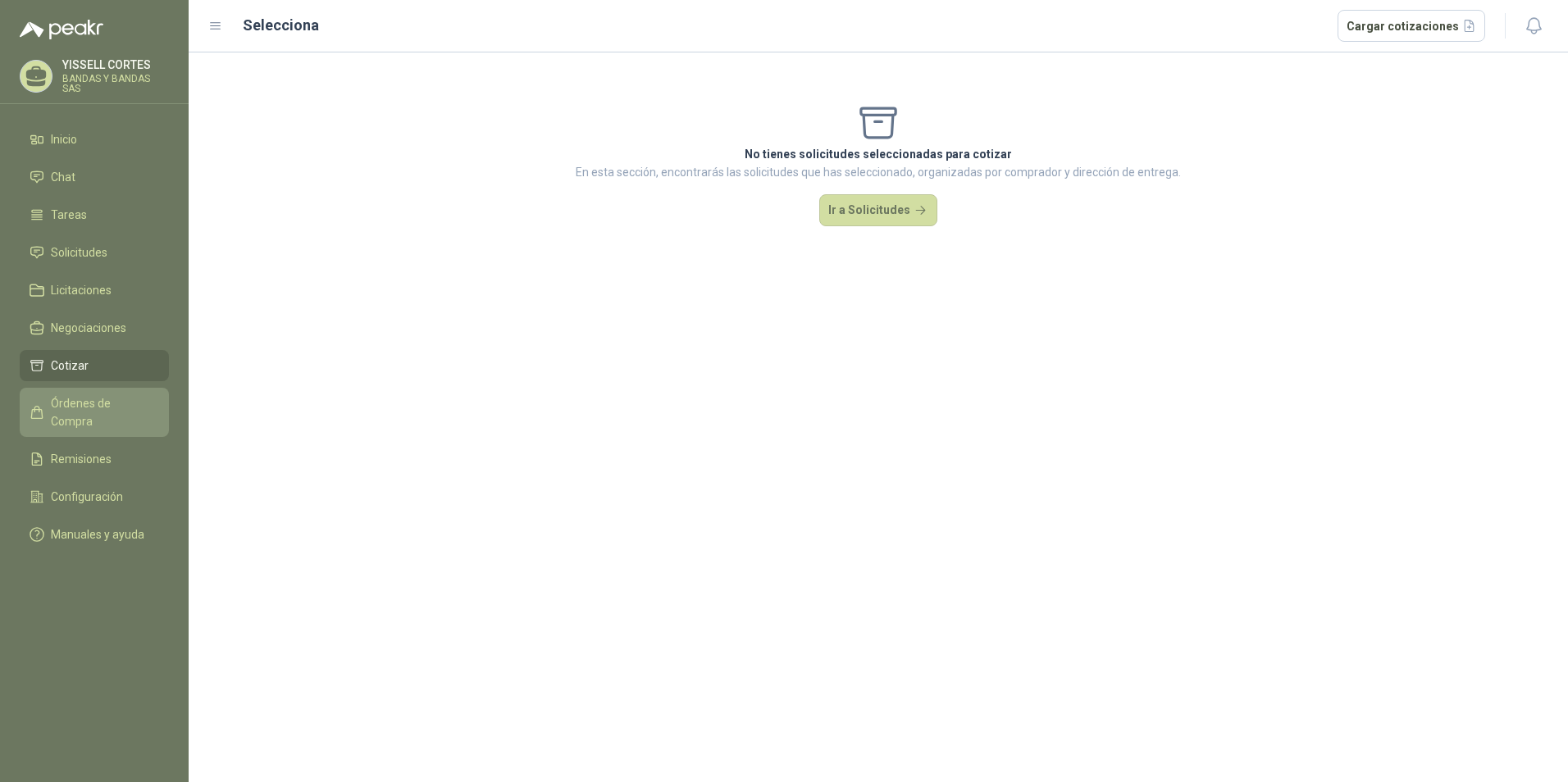
click at [123, 407] on span "Órdenes de Compra" at bounding box center [103, 412] width 103 height 36
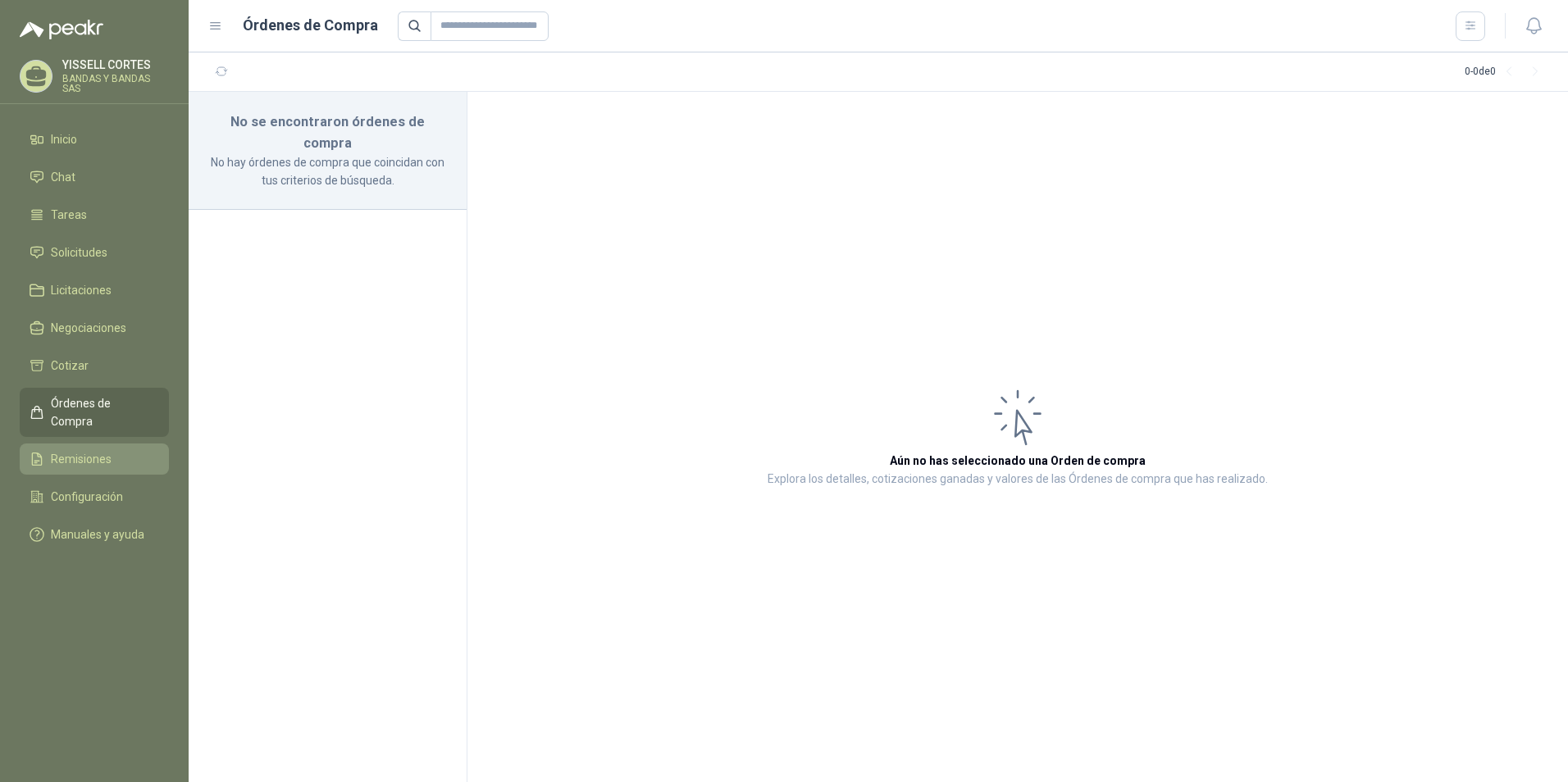
click at [122, 451] on li "Remisiones" at bounding box center [94, 460] width 129 height 18
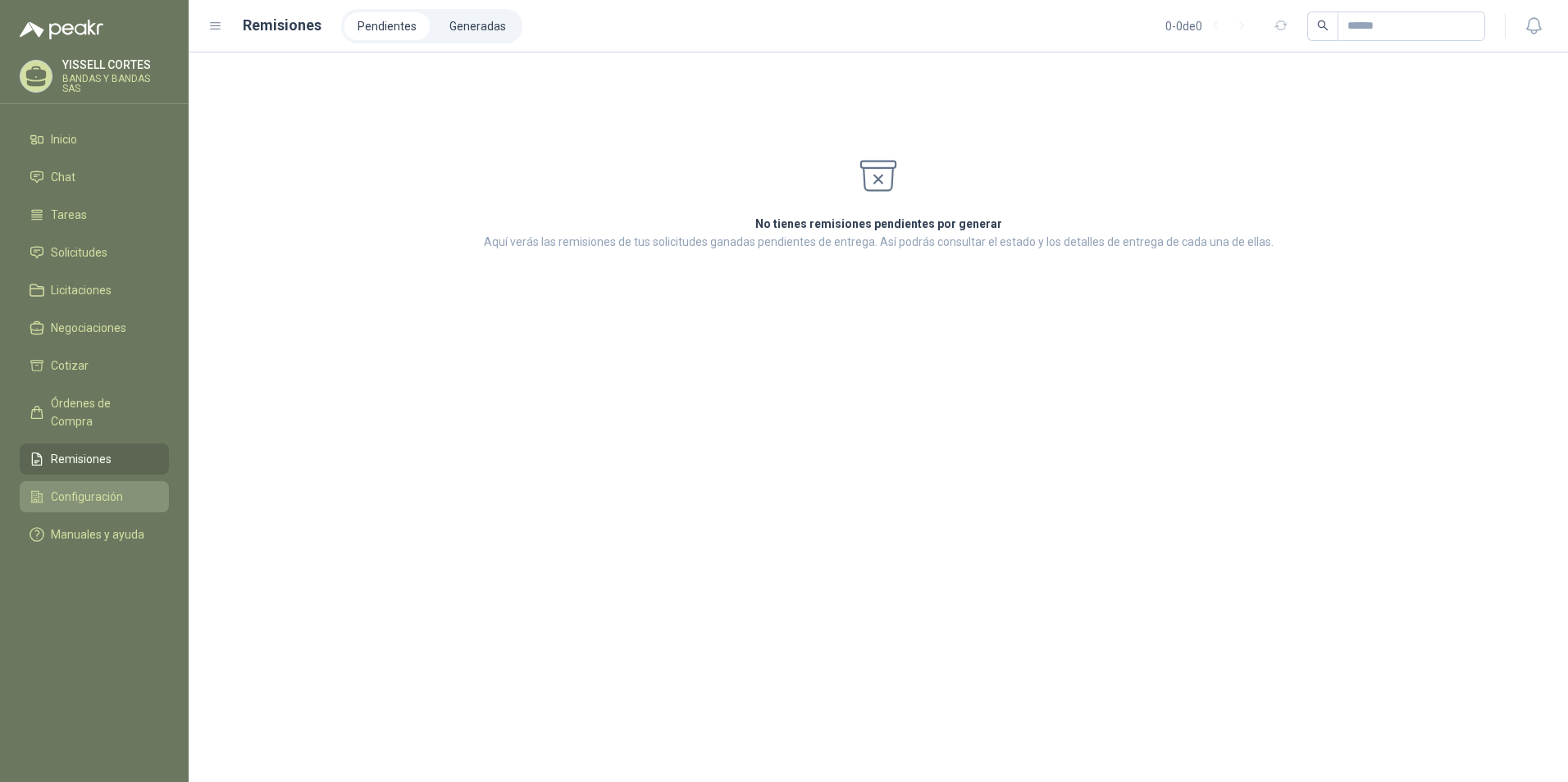
click at [123, 488] on li "Configuración" at bounding box center [94, 497] width 129 height 18
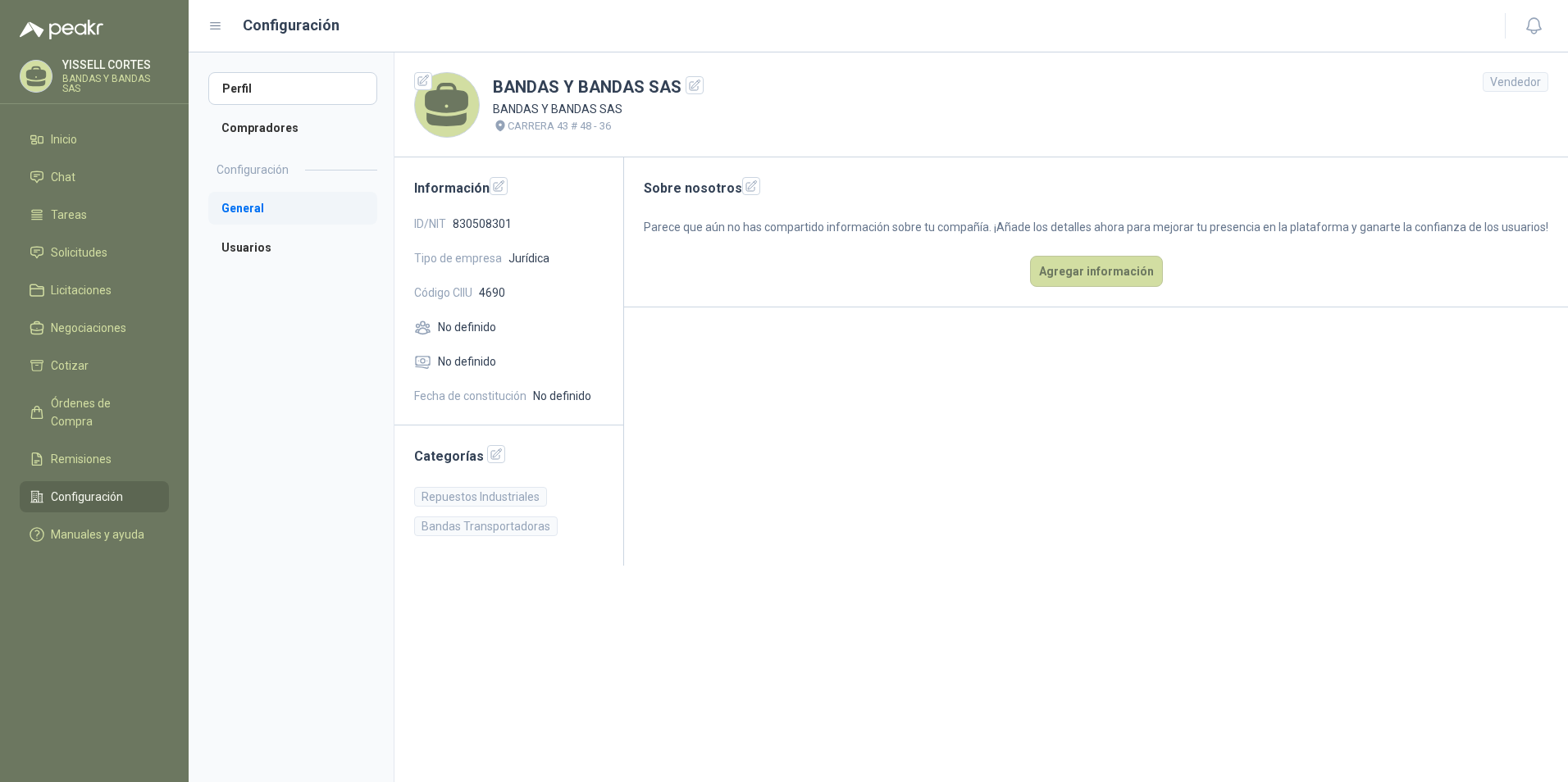
click at [297, 213] on li "General" at bounding box center [292, 208] width 169 height 33
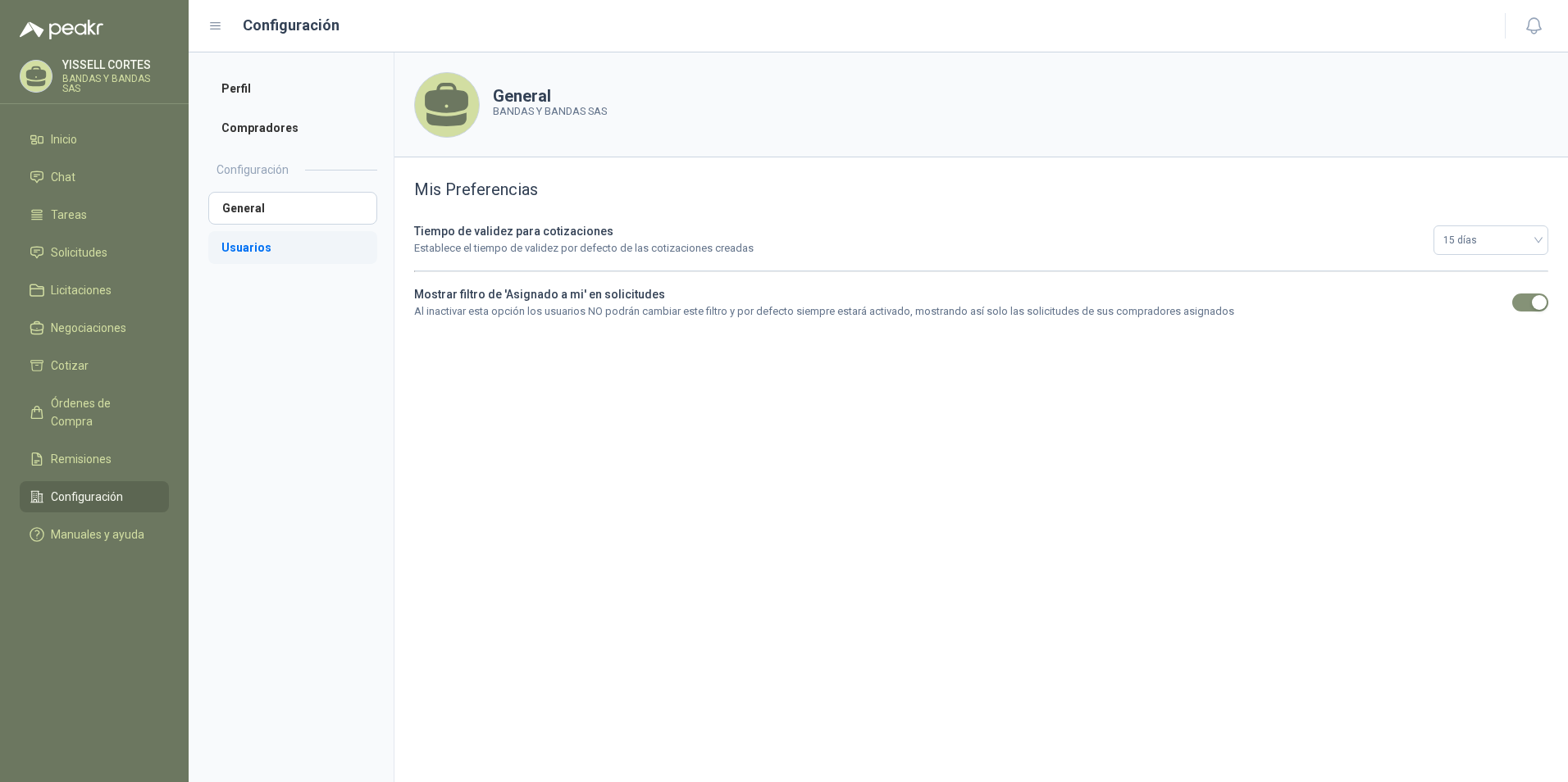
click at [309, 253] on li "Usuarios" at bounding box center [292, 248] width 169 height 33
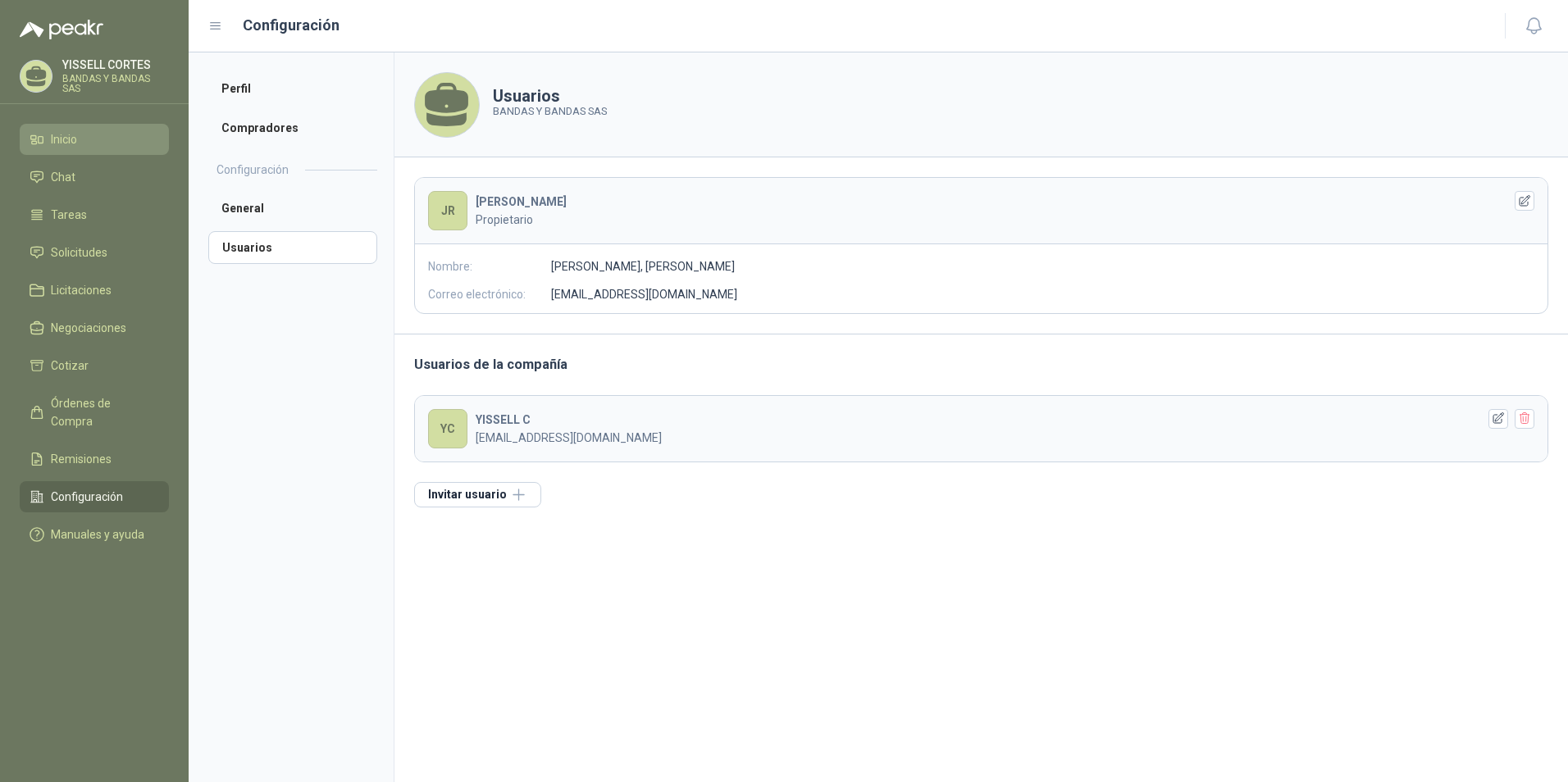
click at [57, 137] on span "Inicio" at bounding box center [64, 139] width 27 height 18
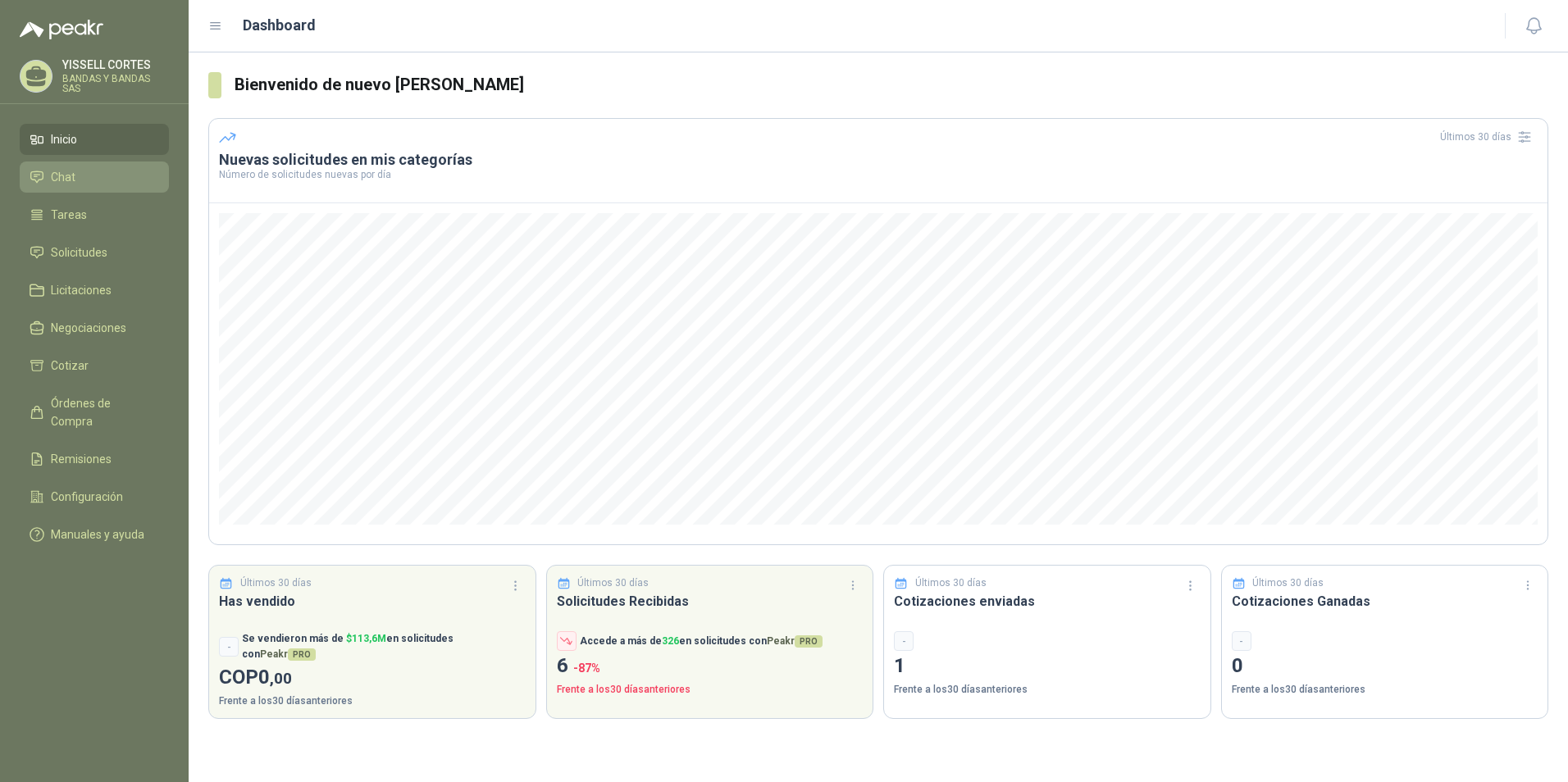
click at [75, 174] on li "Chat" at bounding box center [94, 177] width 129 height 18
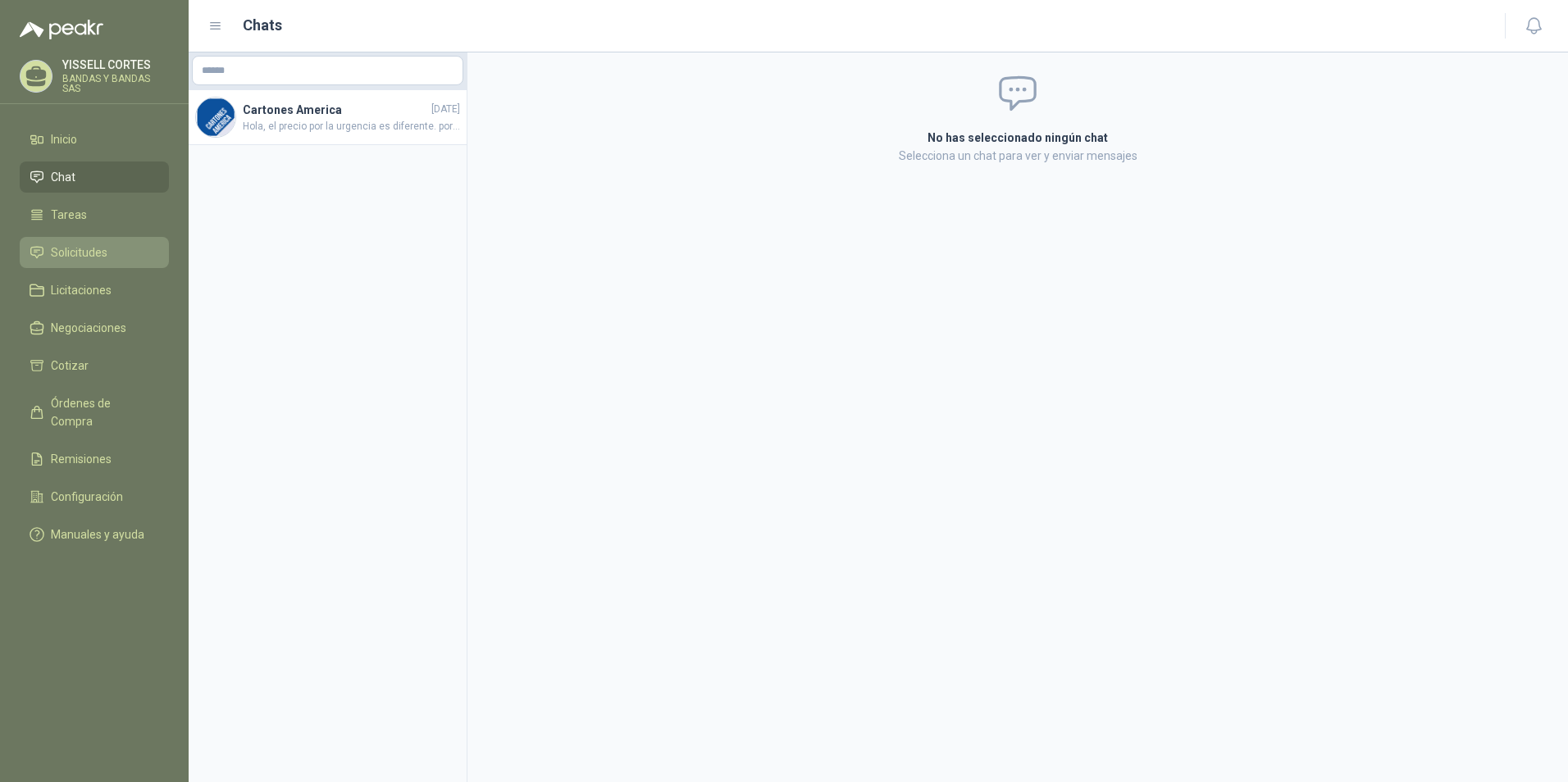
click at [105, 248] on span "Solicitudes" at bounding box center [79, 252] width 56 height 18
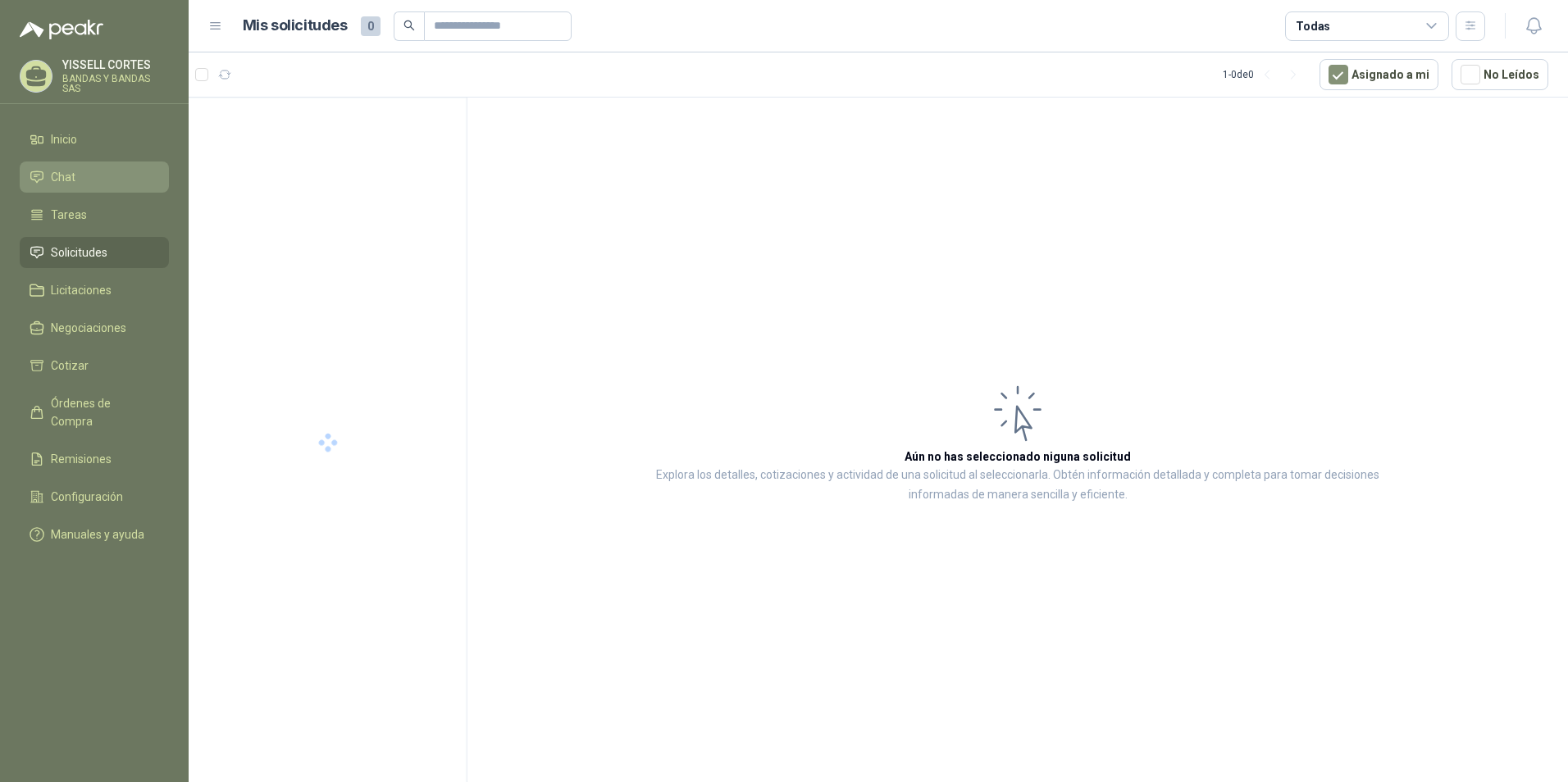
click at [106, 178] on li "Chat" at bounding box center [94, 177] width 129 height 18
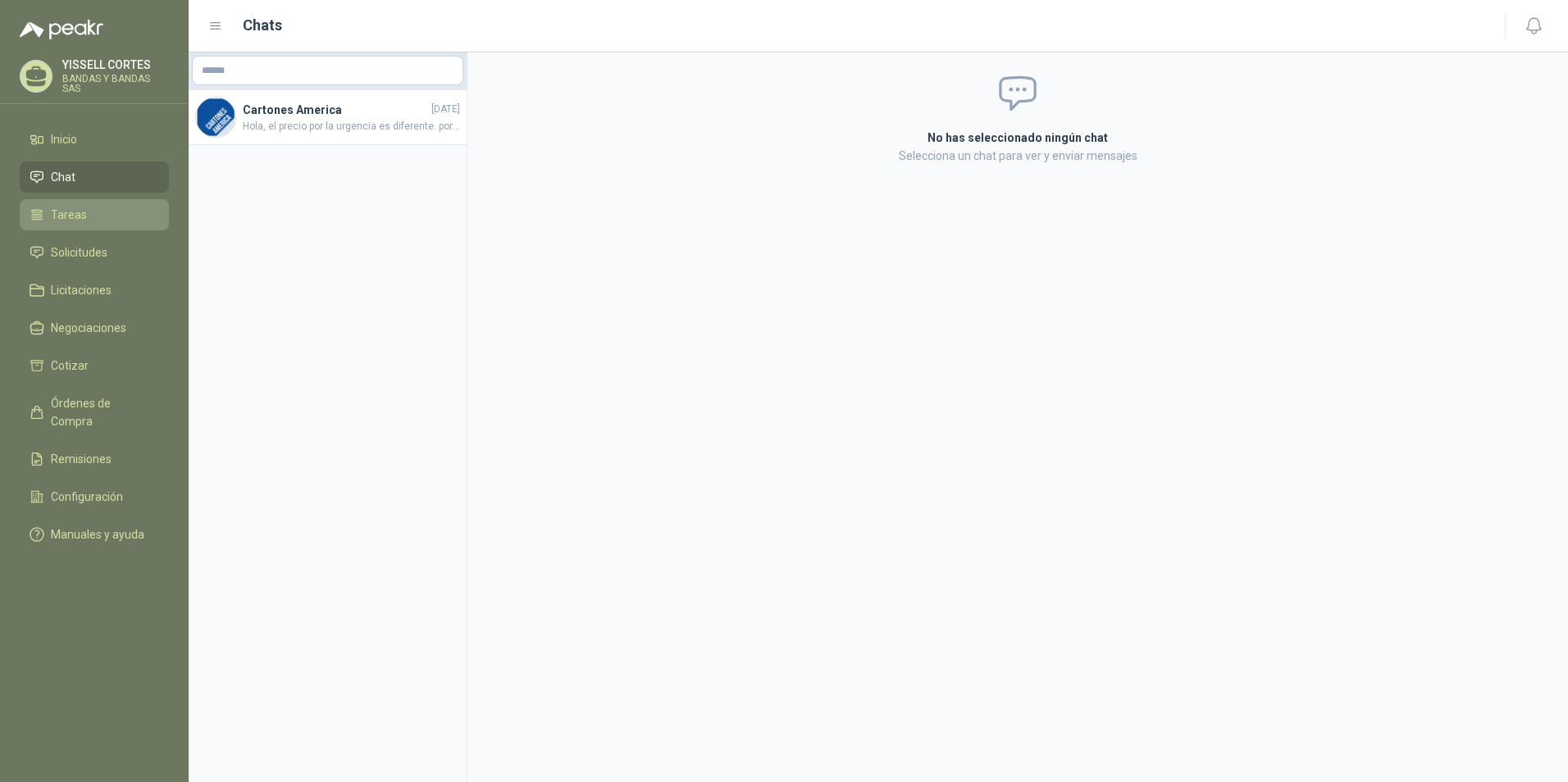
click at [100, 221] on li "Tareas" at bounding box center [94, 215] width 129 height 18
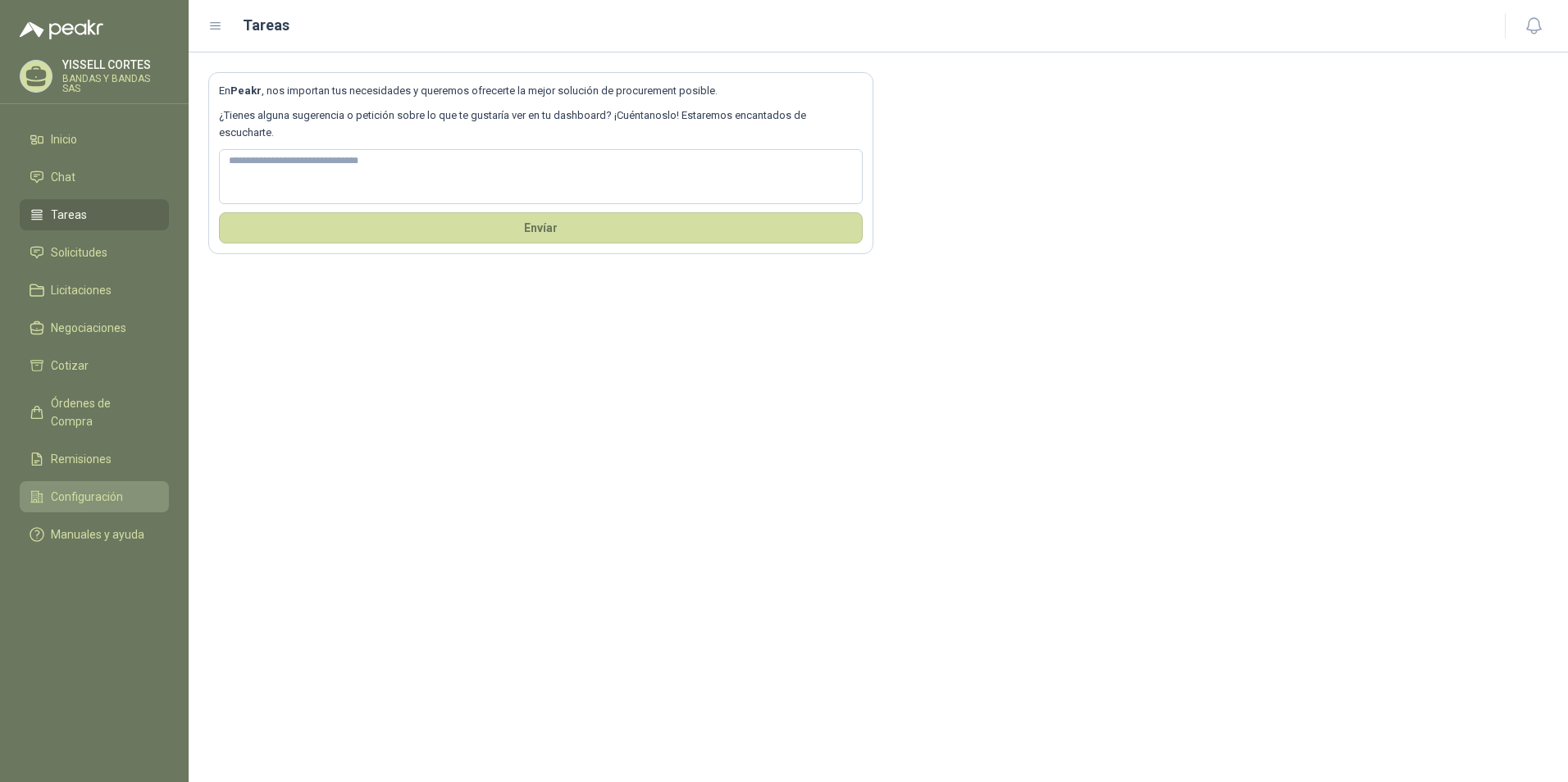
click at [109, 488] on span "Configuración" at bounding box center [87, 497] width 72 height 18
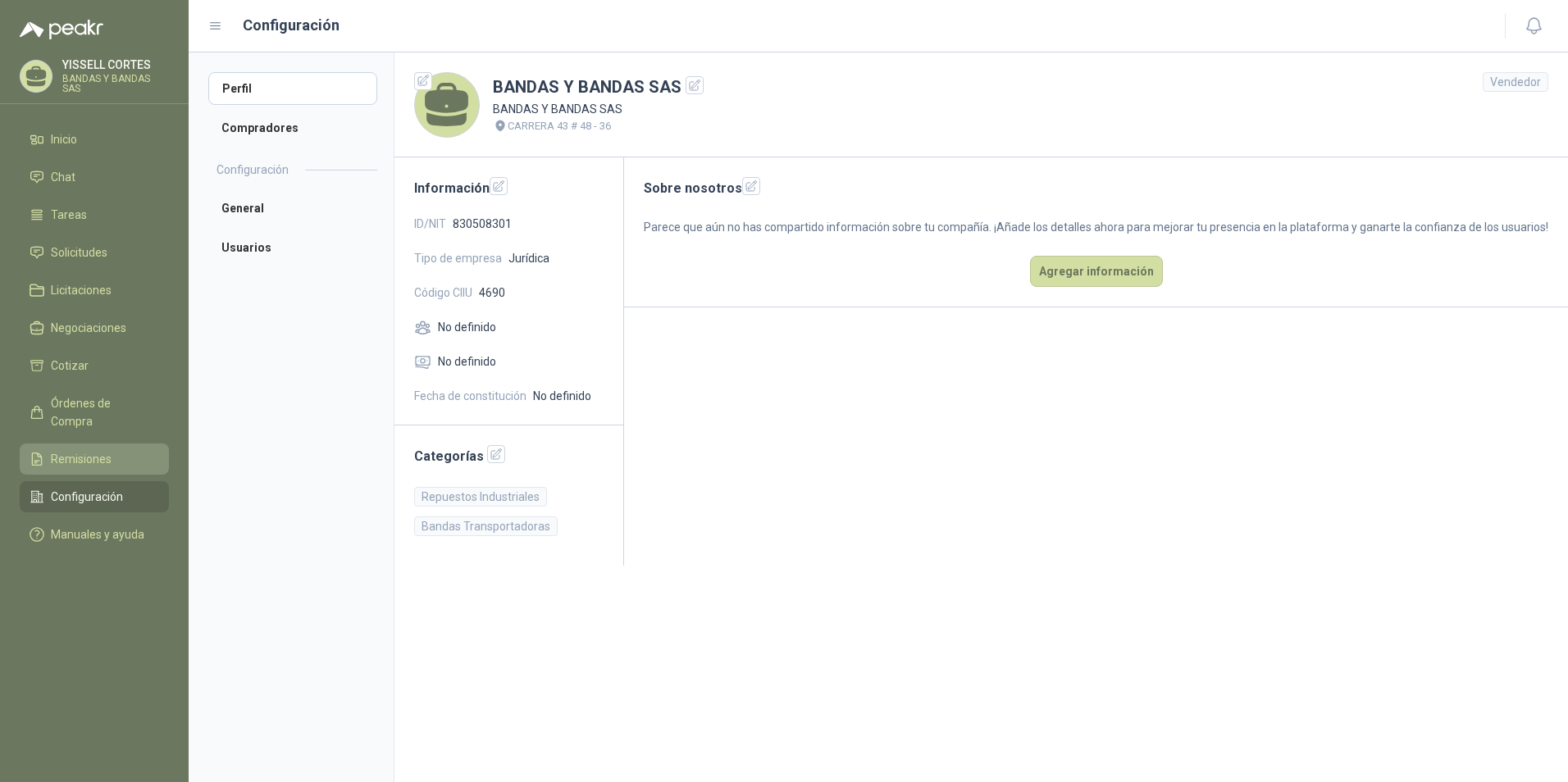
click at [136, 451] on li "Remisiones" at bounding box center [94, 460] width 129 height 18
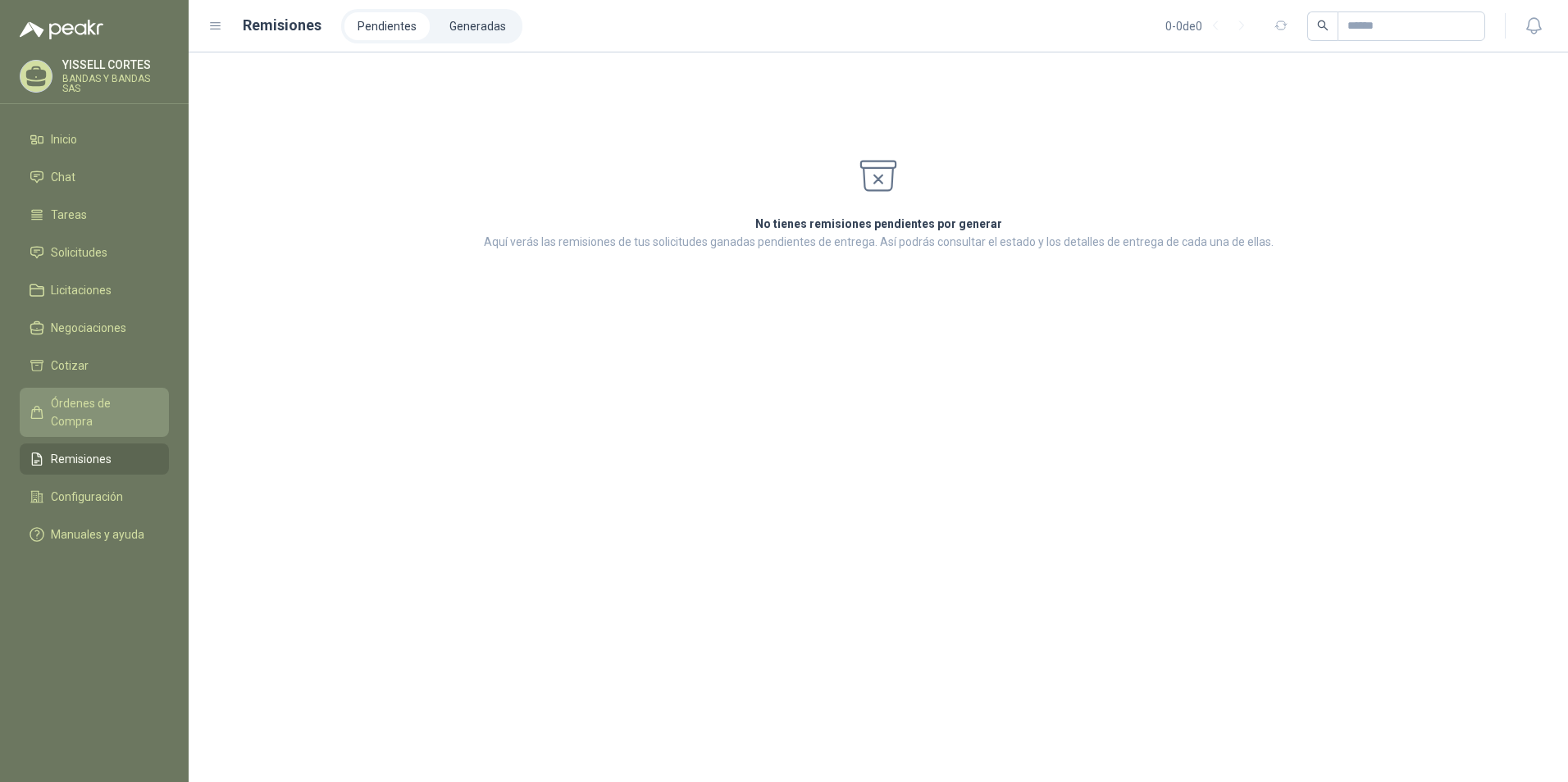
click at [98, 395] on span "Órdenes de Compra" at bounding box center [103, 412] width 103 height 36
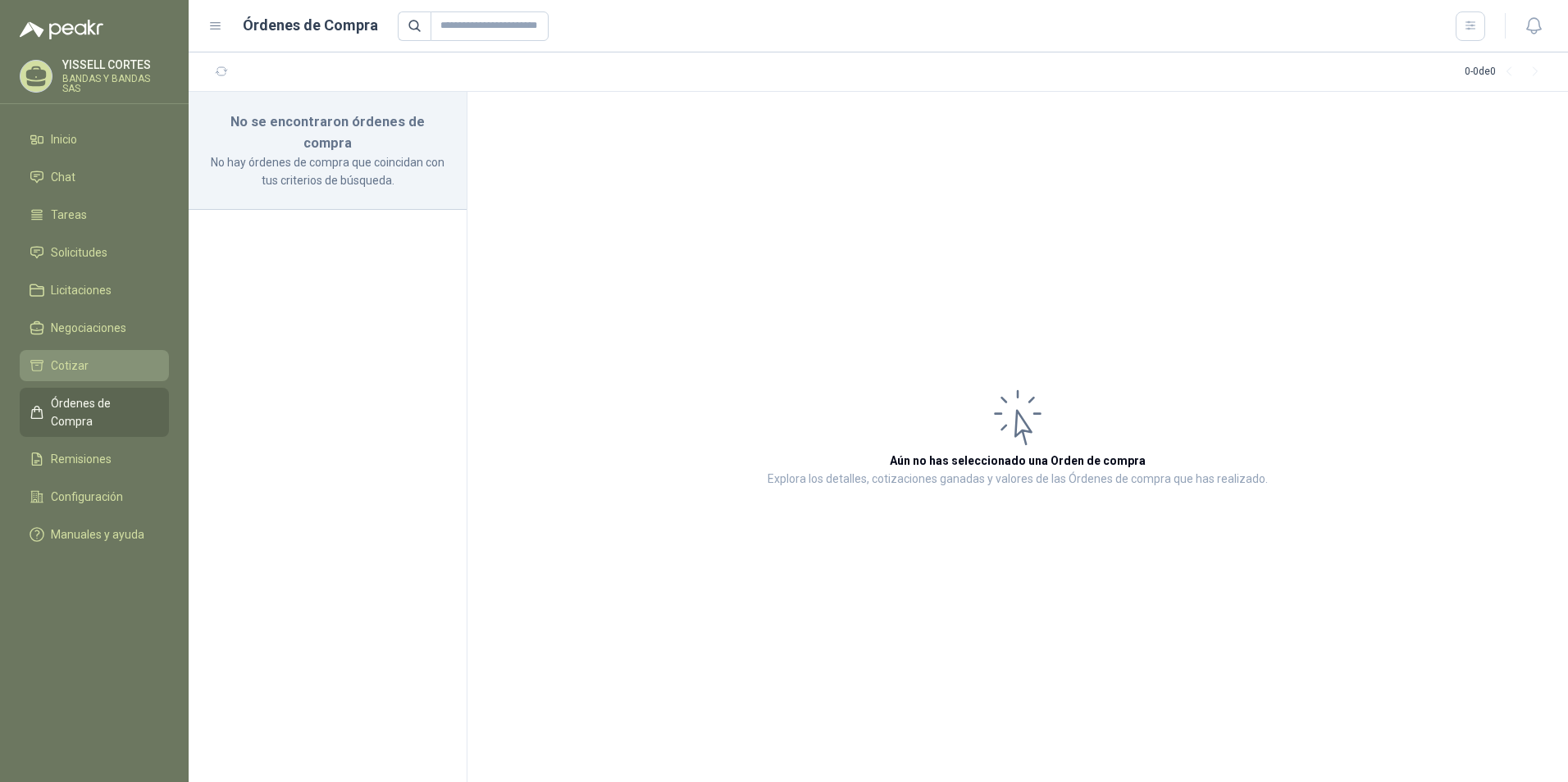
click at [109, 368] on li "Cotizar" at bounding box center [94, 366] width 129 height 18
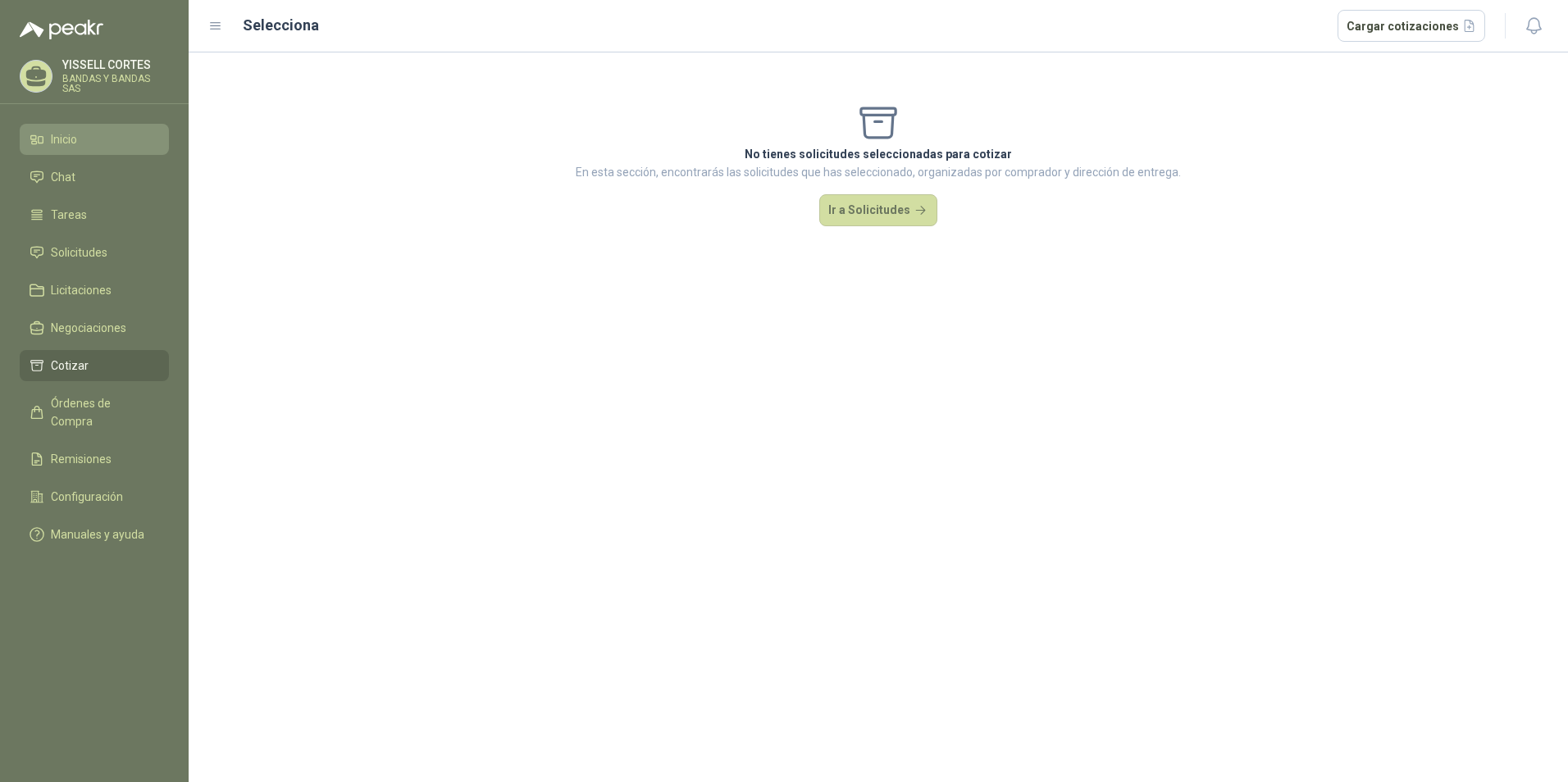
click at [116, 134] on li "Inicio" at bounding box center [94, 139] width 129 height 18
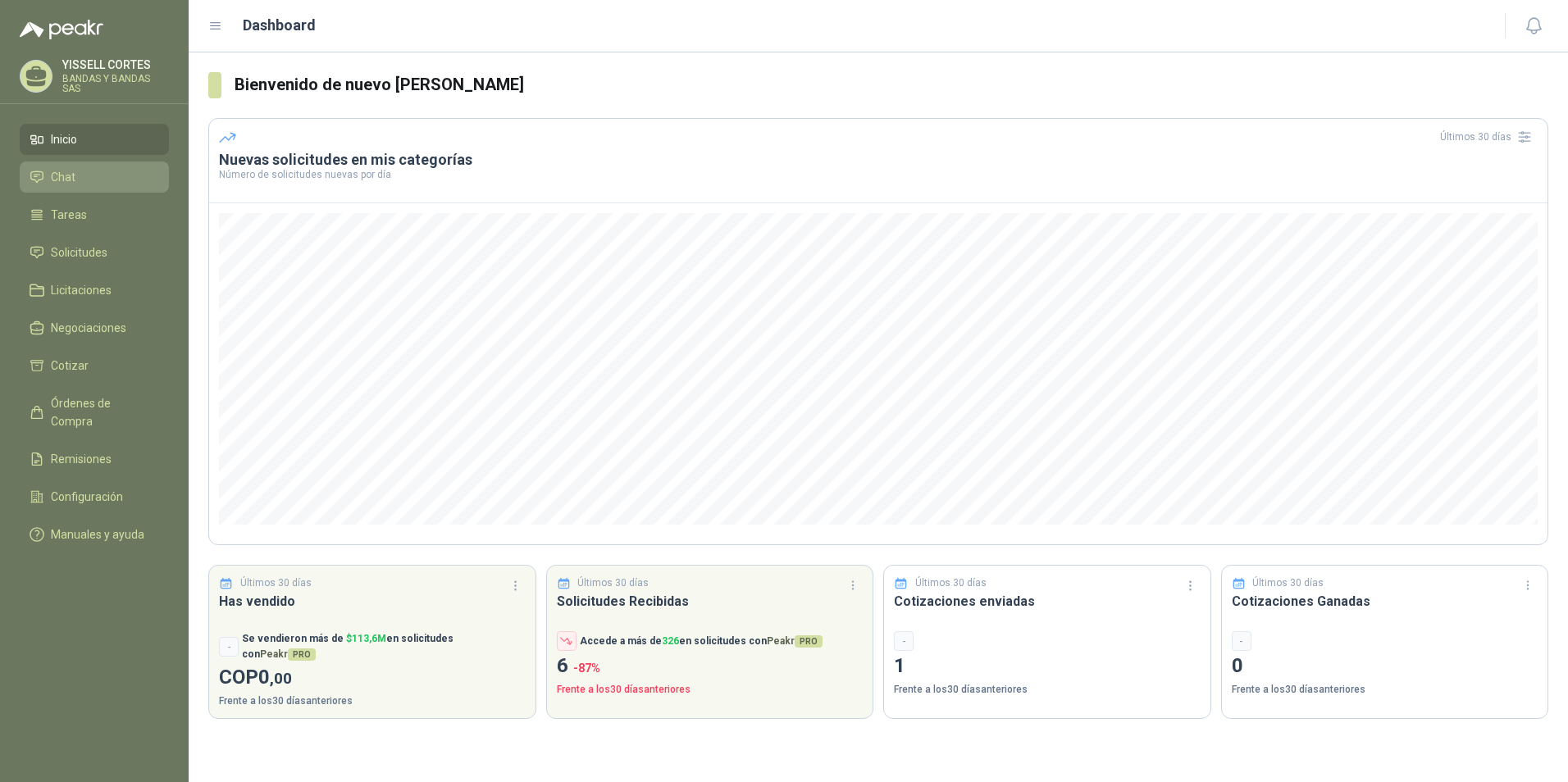
click at [106, 182] on li "Chat" at bounding box center [94, 177] width 129 height 18
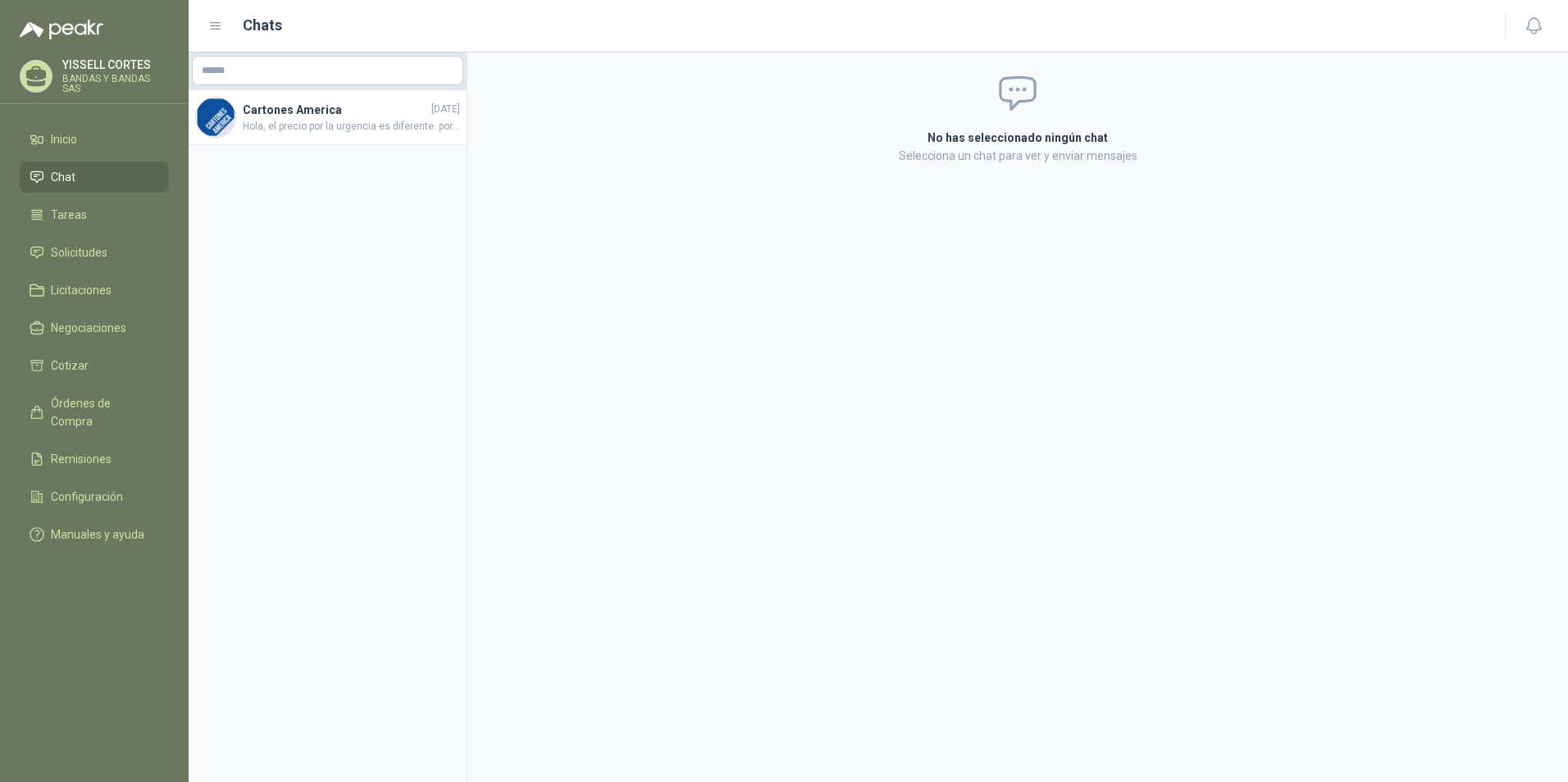
click at [119, 232] on ul "Inicio Chat Tareas Solicitudes Licitaciones Negociaciones Cotizar Órdenes de Co…" at bounding box center [94, 340] width 188 height 433
click at [118, 222] on li "Tareas" at bounding box center [94, 215] width 129 height 18
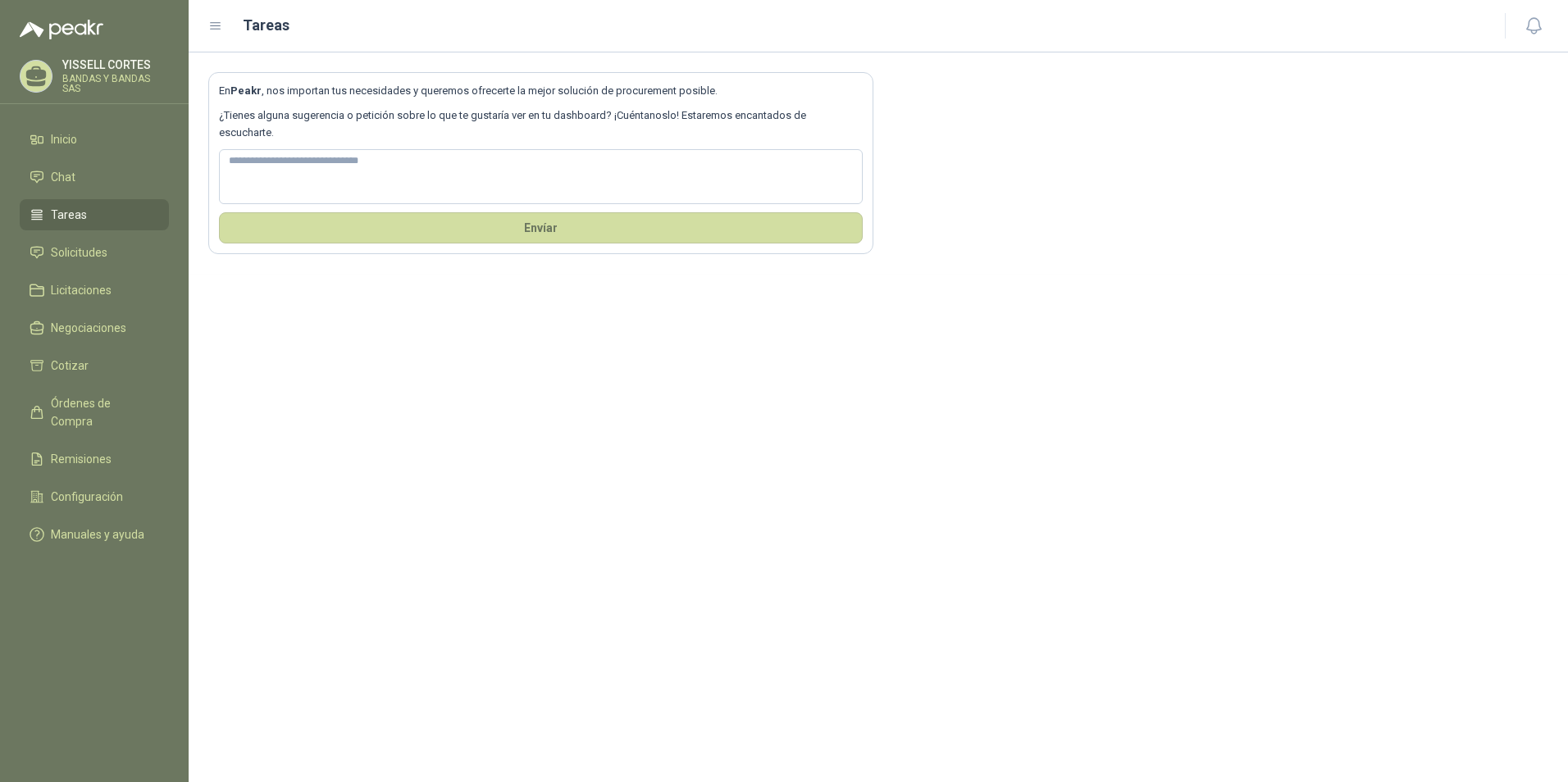
click at [107, 77] on p "BANDAS Y BANDAS SAS" at bounding box center [115, 84] width 107 height 20
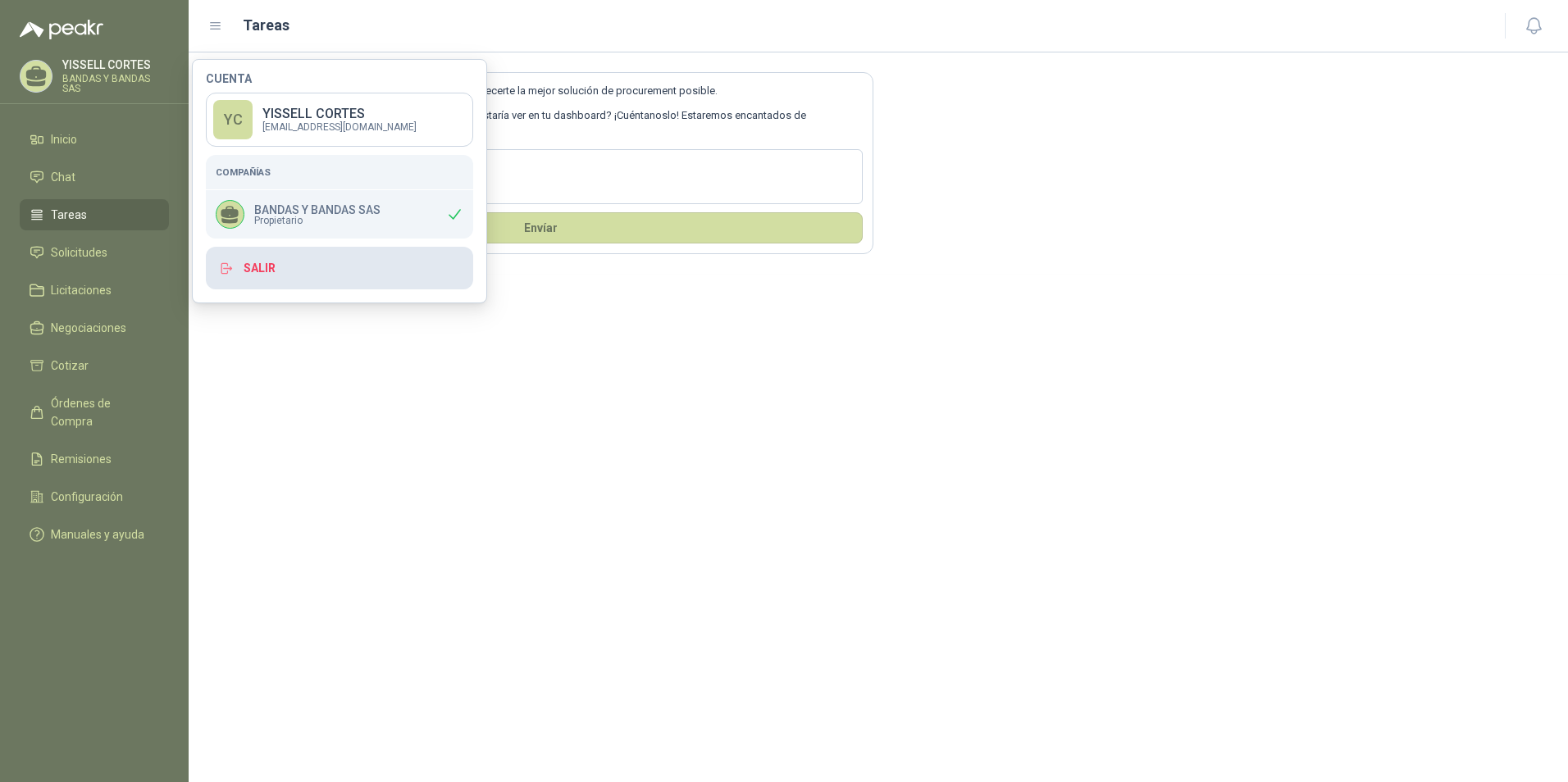
click at [255, 267] on button "Salir" at bounding box center [339, 267] width 267 height 42
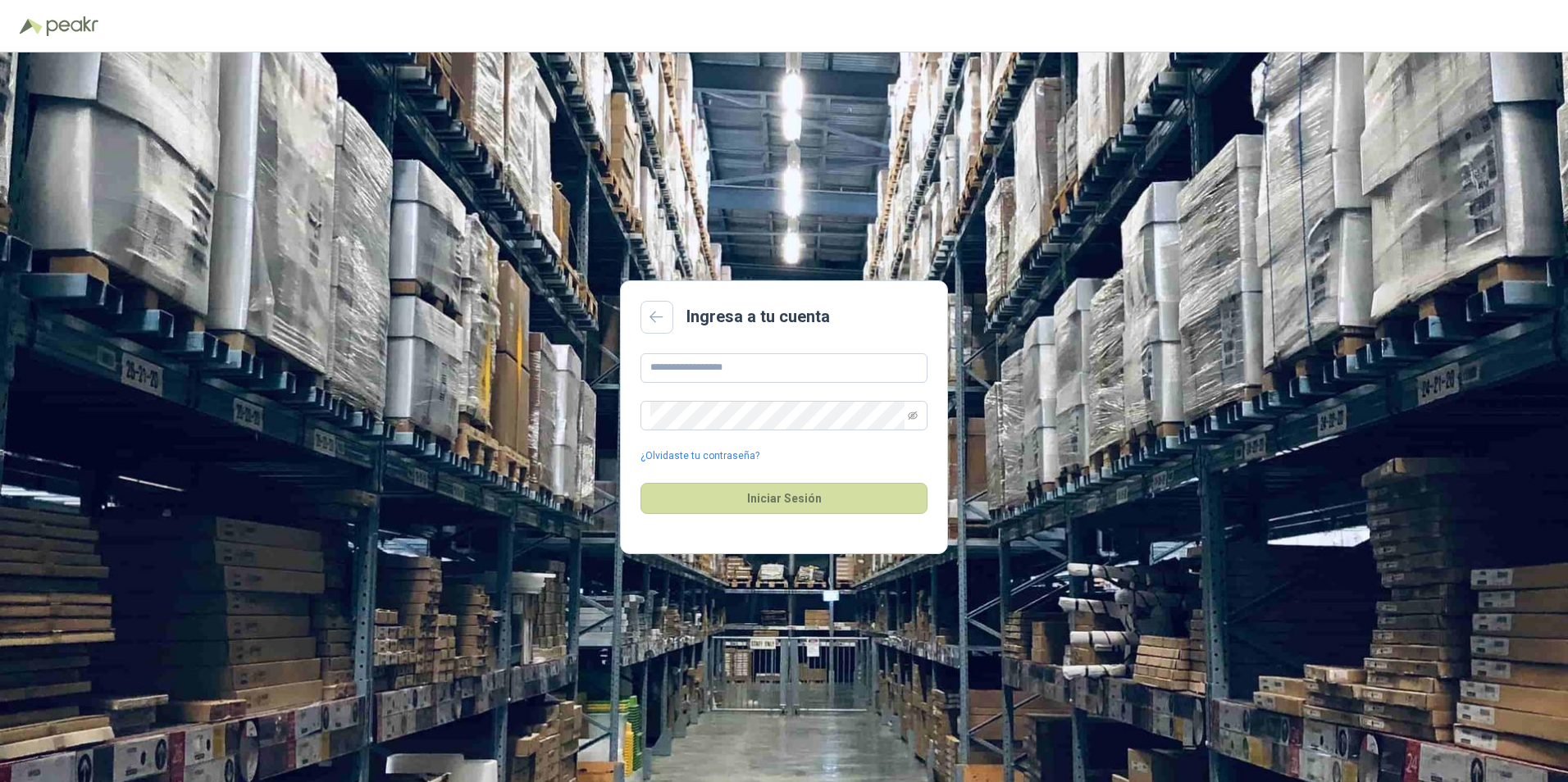
click at [393, 139] on div "Ingresa a tu cuenta ¿Olvidaste tu contraseña? Iniciar Sesión" at bounding box center [784, 417] width 1568 height 730
click at [415, 509] on div "Ingresa a tu cuenta ¿Olvidaste tu contraseña? Iniciar Sesión" at bounding box center [784, 417] width 1568 height 730
click at [402, 288] on div "Ingresa a tu cuenta ¿Olvidaste tu contraseña? Iniciar Sesión" at bounding box center [784, 417] width 1568 height 730
click at [1160, 254] on div "Ingresa a tu cuenta ¿Olvidaste tu contraseña? Iniciar Sesión" at bounding box center [784, 417] width 1568 height 730
